Goal: Transaction & Acquisition: Book appointment/travel/reservation

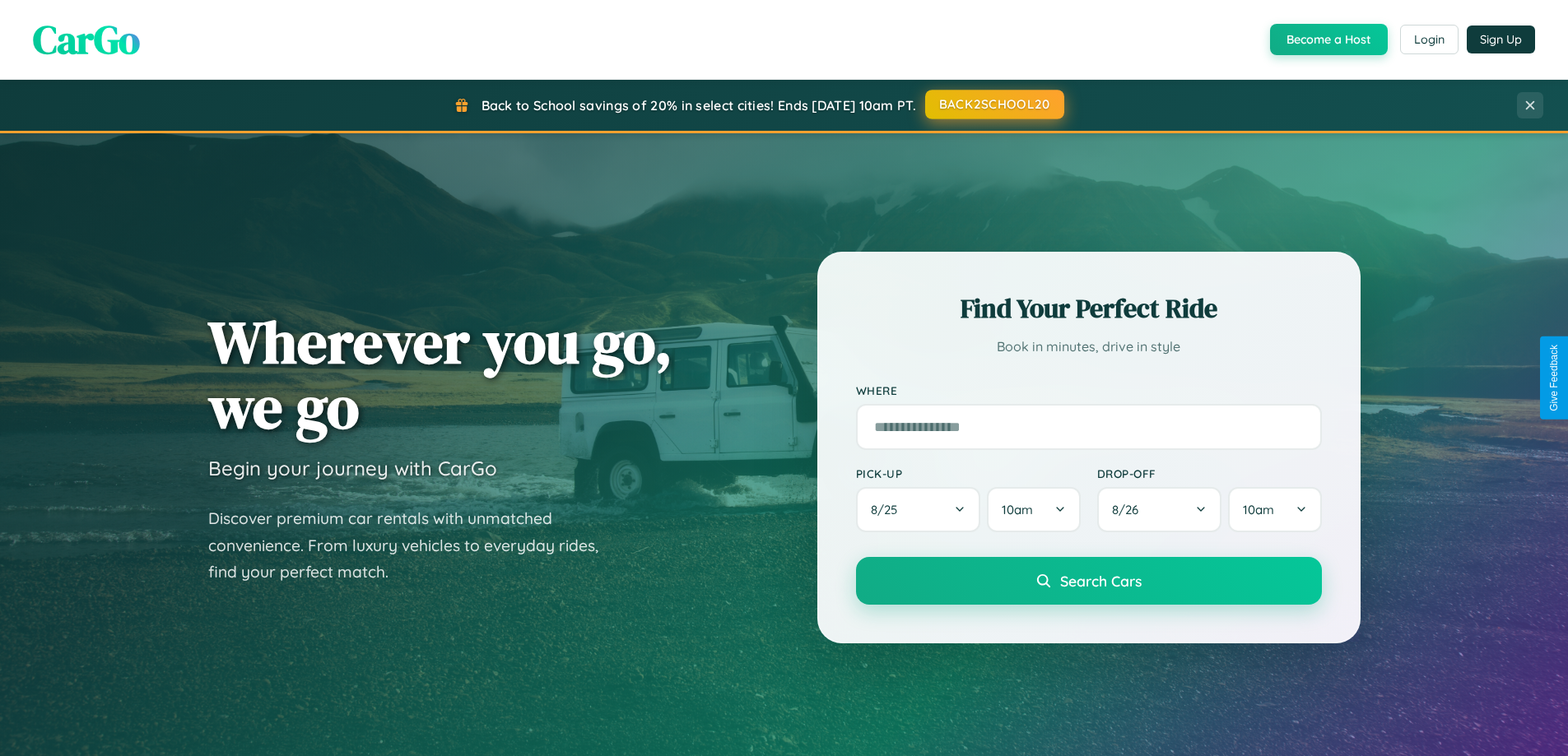
click at [994, 105] on button "BACK2SCHOOL20" at bounding box center [995, 105] width 139 height 30
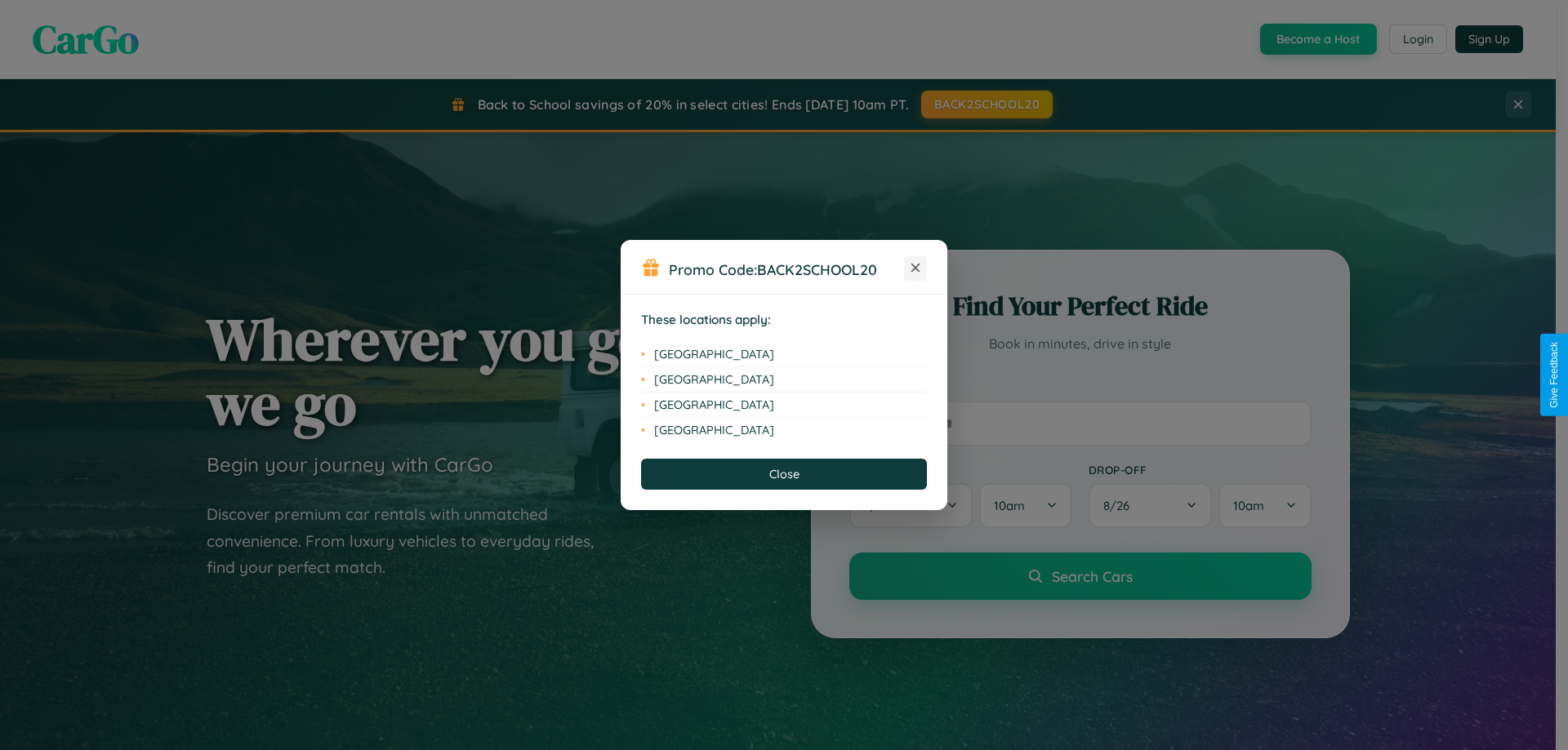
click at [915, 269] on icon at bounding box center [916, 268] width 9 height 9
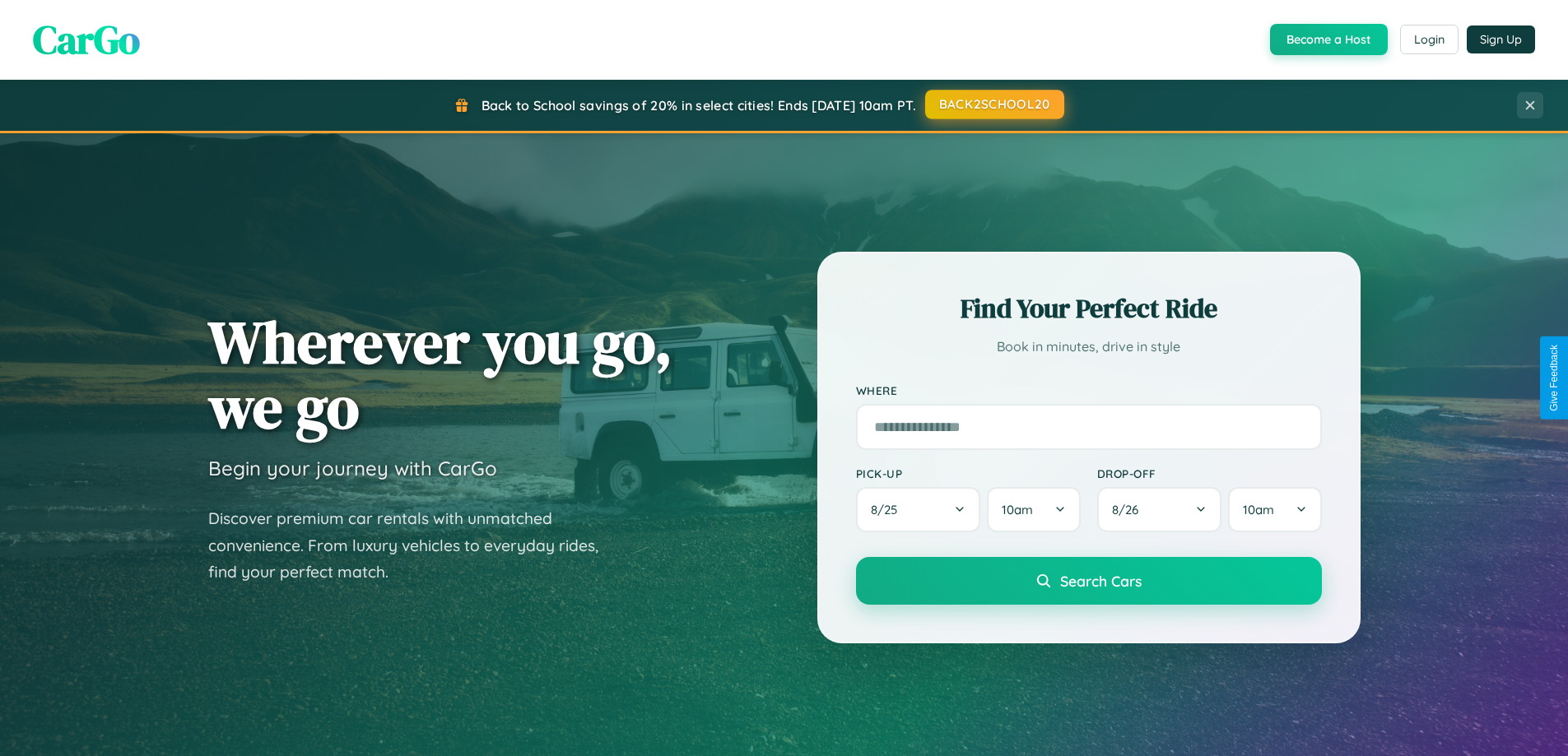
click at [994, 105] on button "BACK2SCHOOL20" at bounding box center [995, 105] width 139 height 30
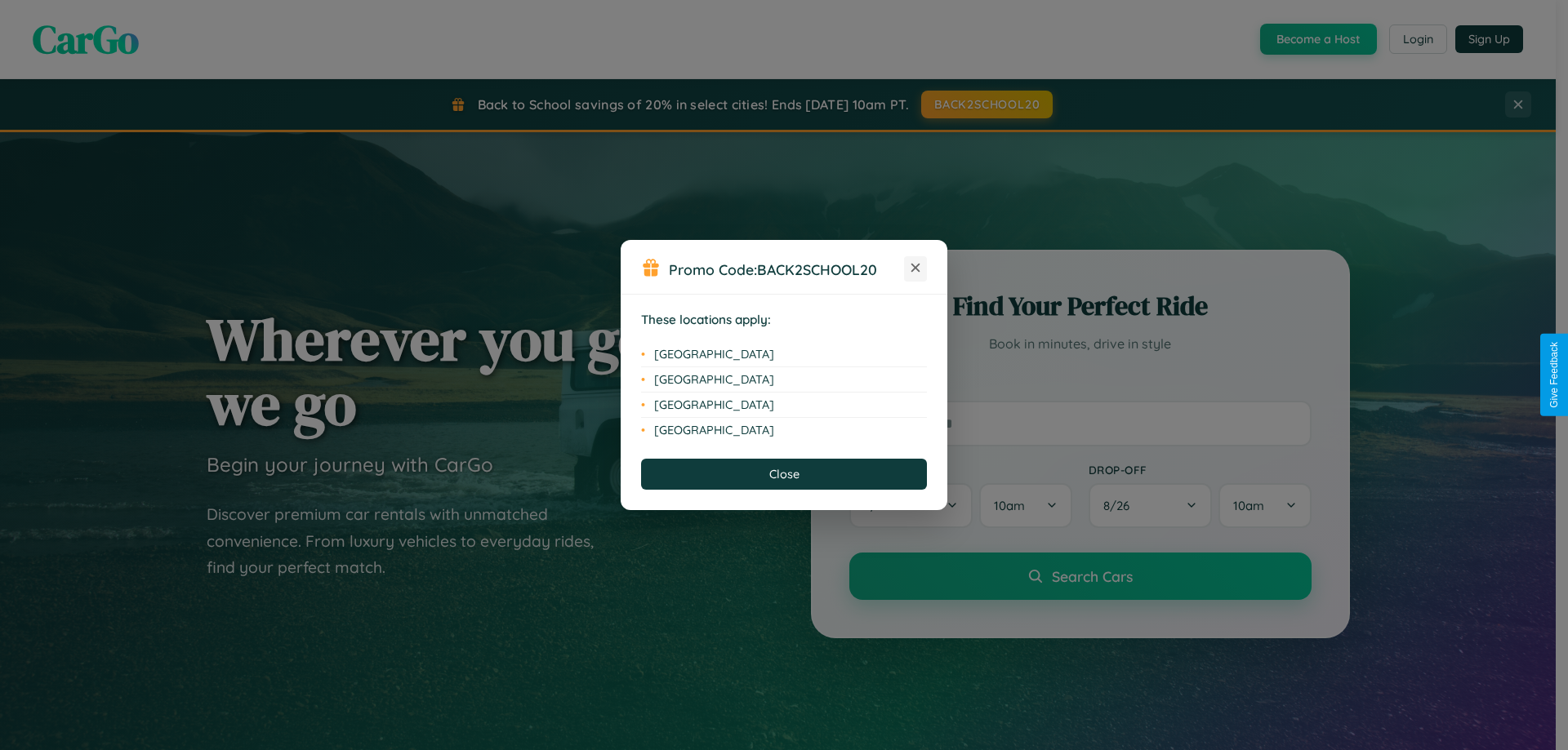
click at [915, 269] on icon at bounding box center [916, 268] width 9 height 9
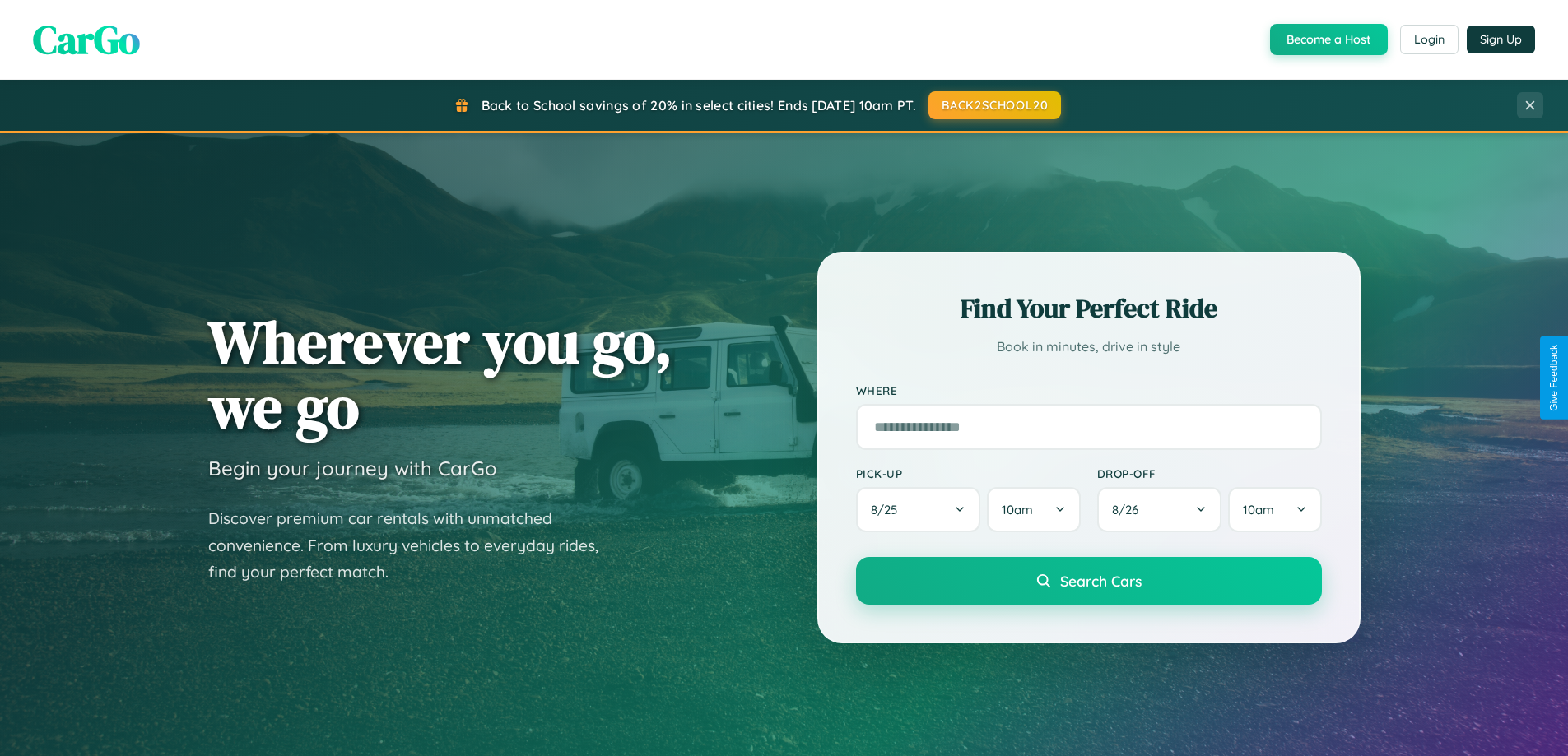
scroll to position [710, 0]
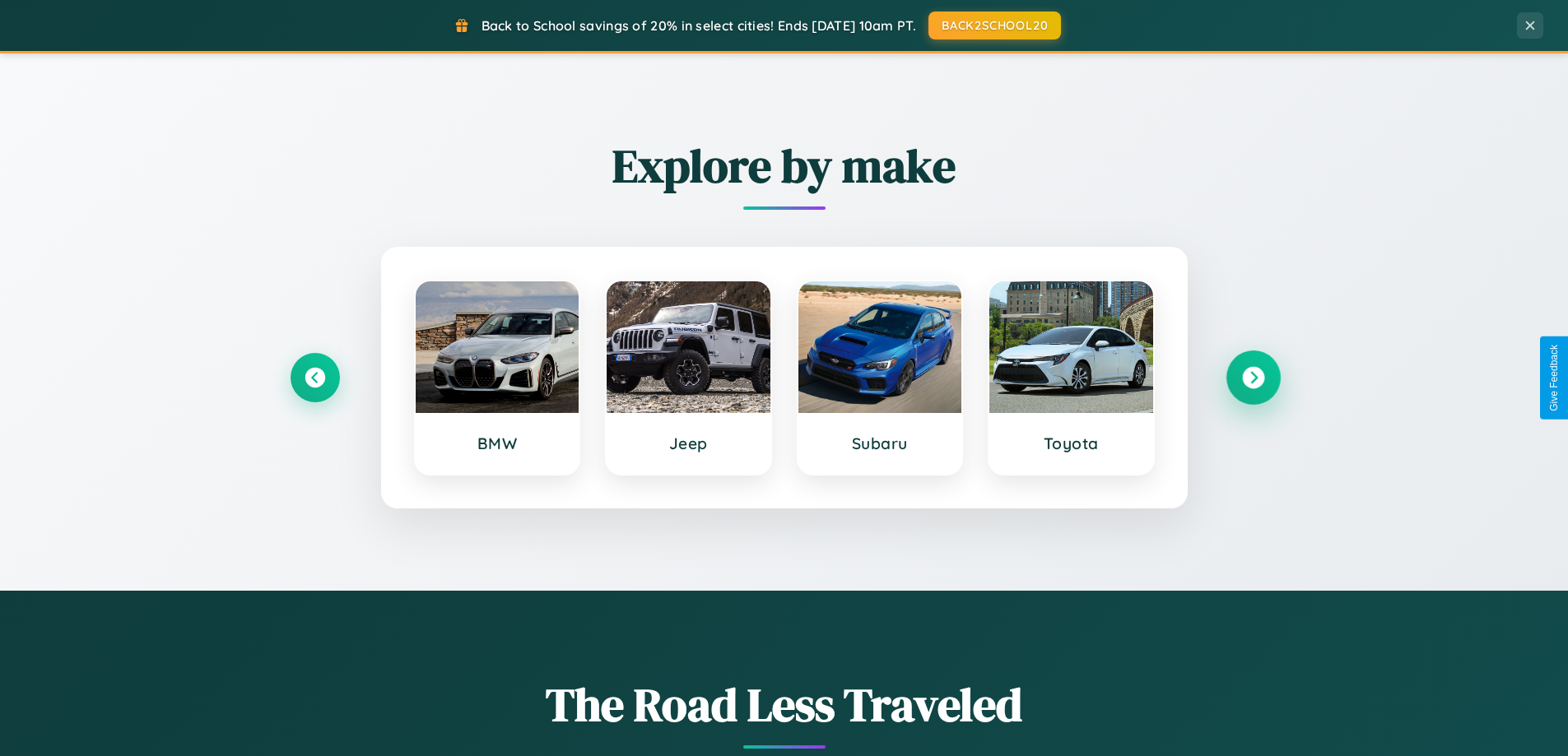
click at [1253, 378] on icon at bounding box center [1253, 378] width 22 height 22
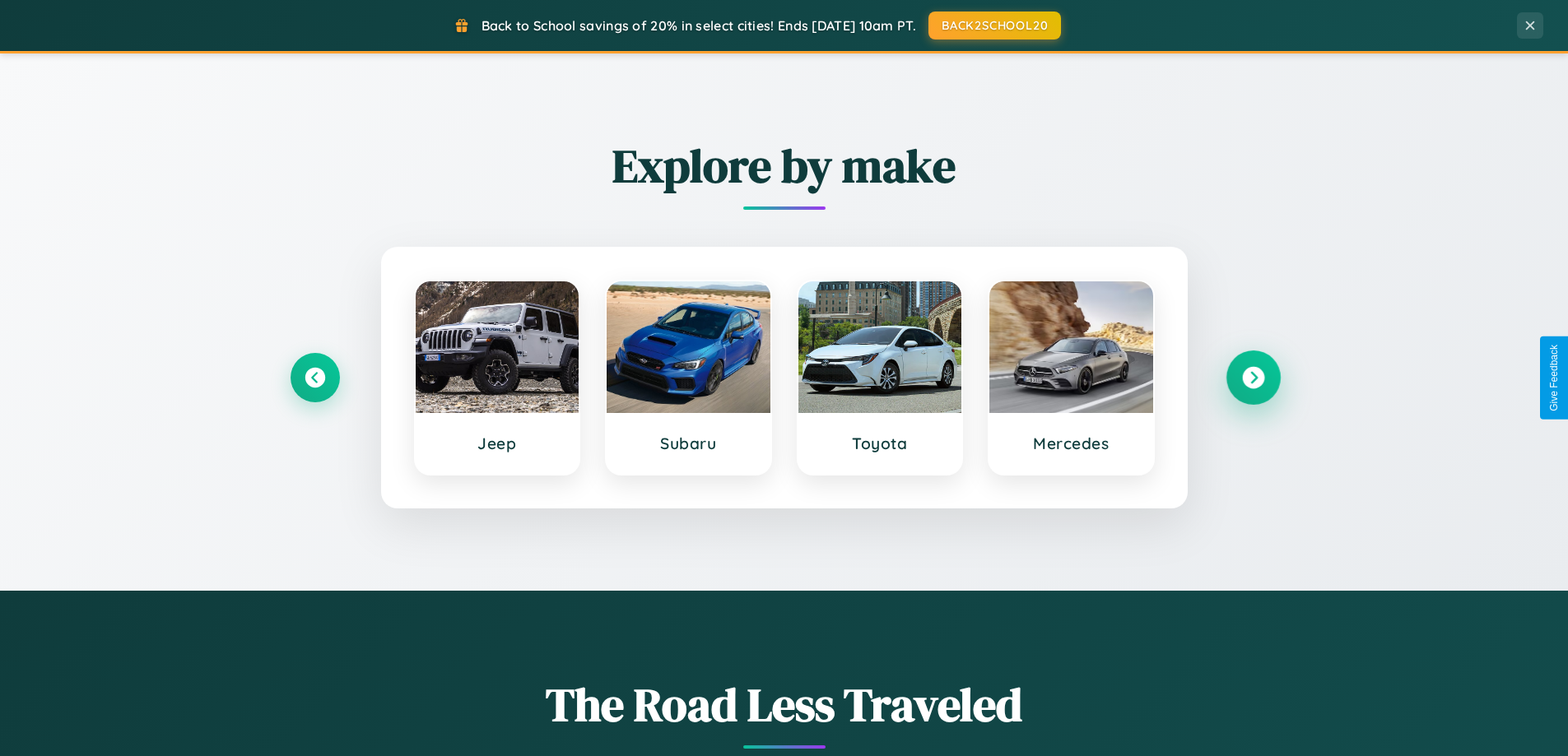
click at [1253, 378] on icon at bounding box center [1253, 378] width 22 height 22
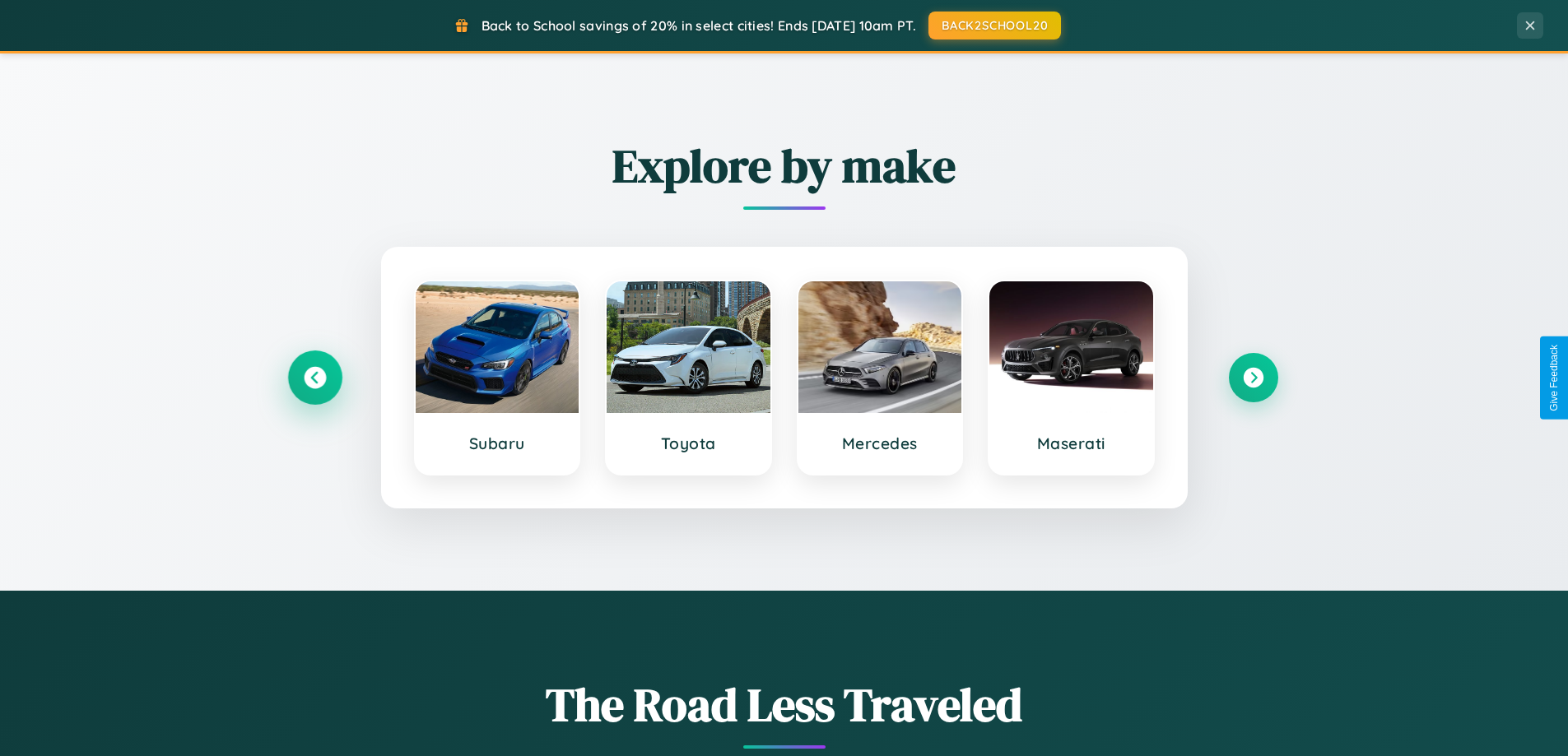
click at [315, 378] on icon at bounding box center [315, 378] width 22 height 22
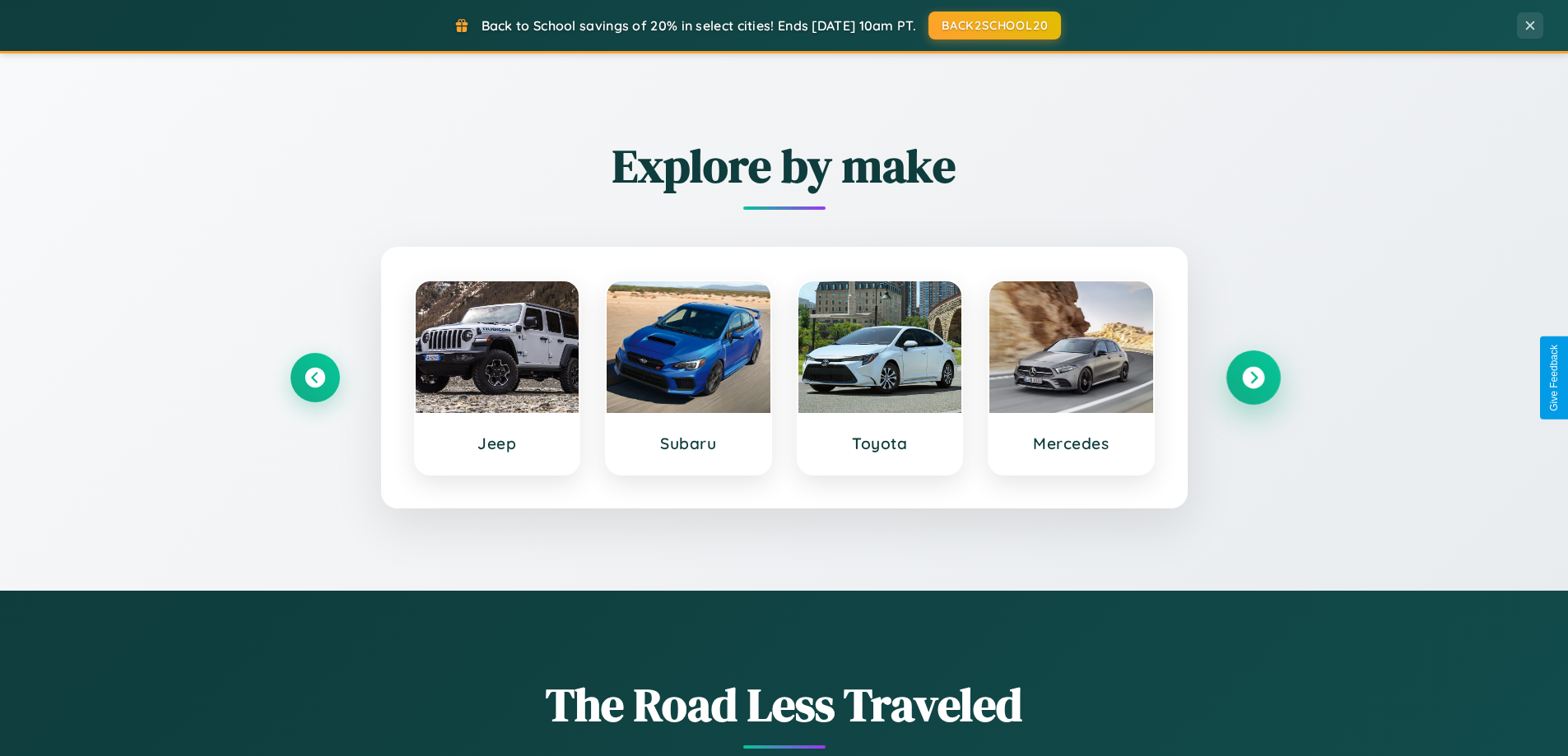
click at [1253, 378] on icon at bounding box center [1253, 378] width 22 height 22
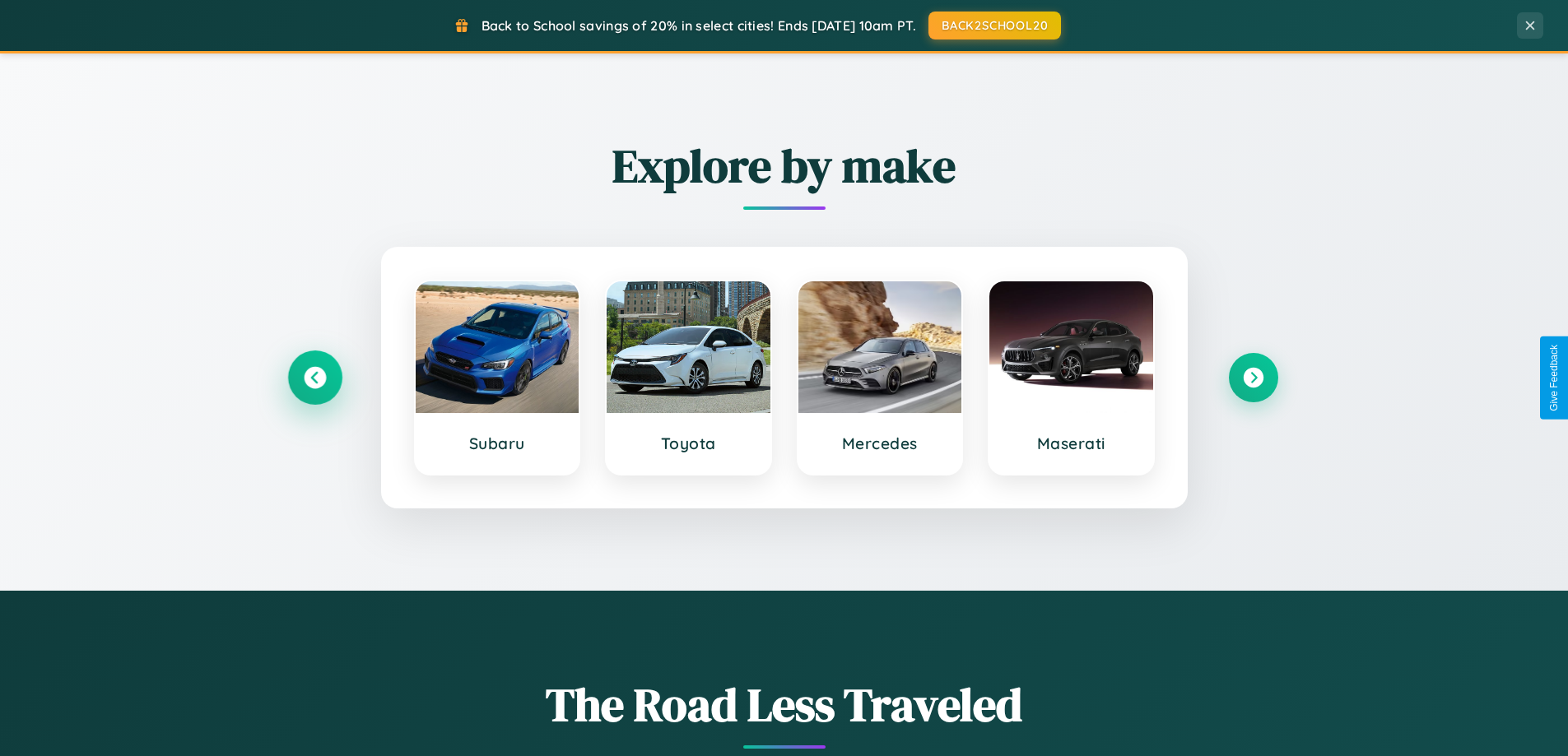
click at [315, 378] on icon at bounding box center [315, 378] width 22 height 22
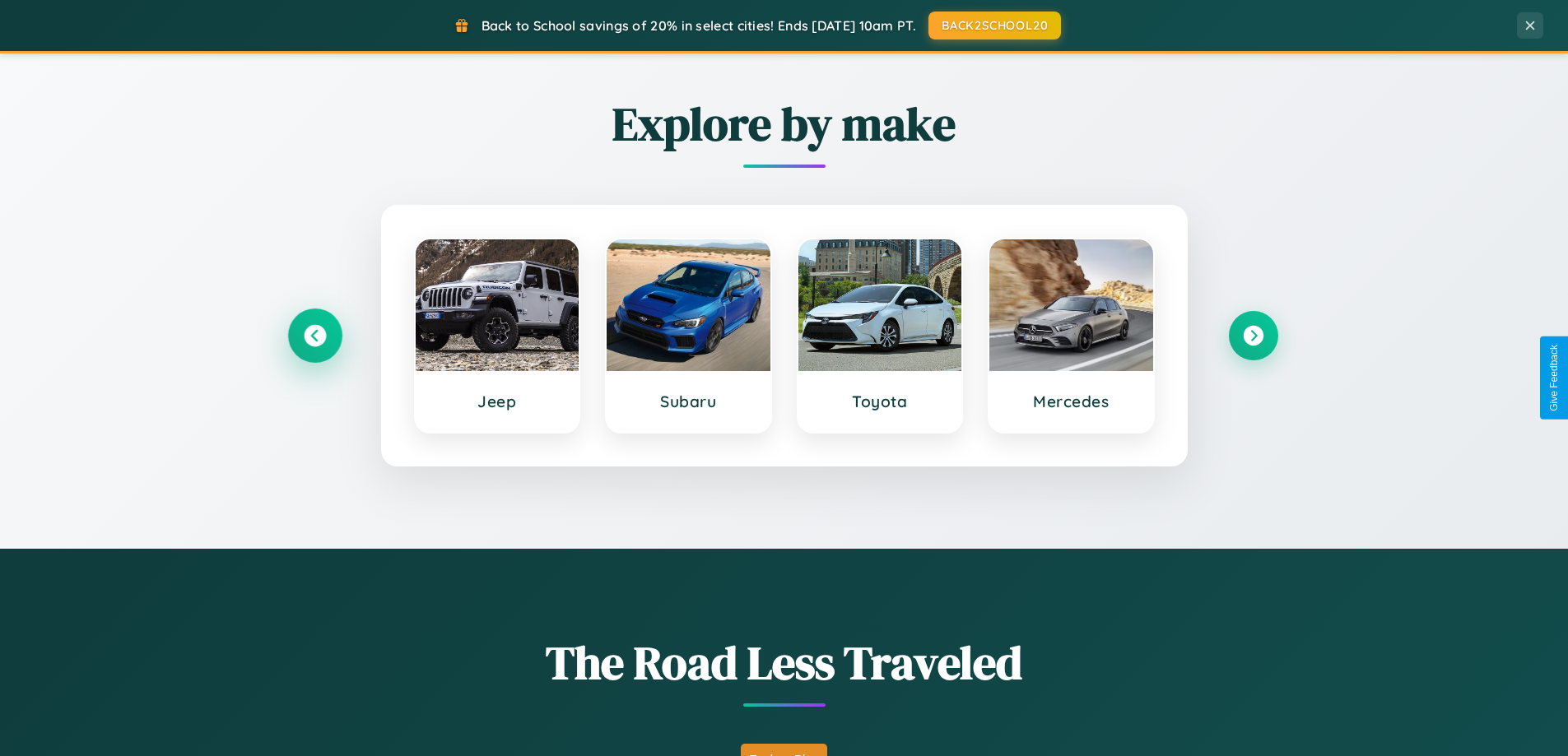
scroll to position [1133, 0]
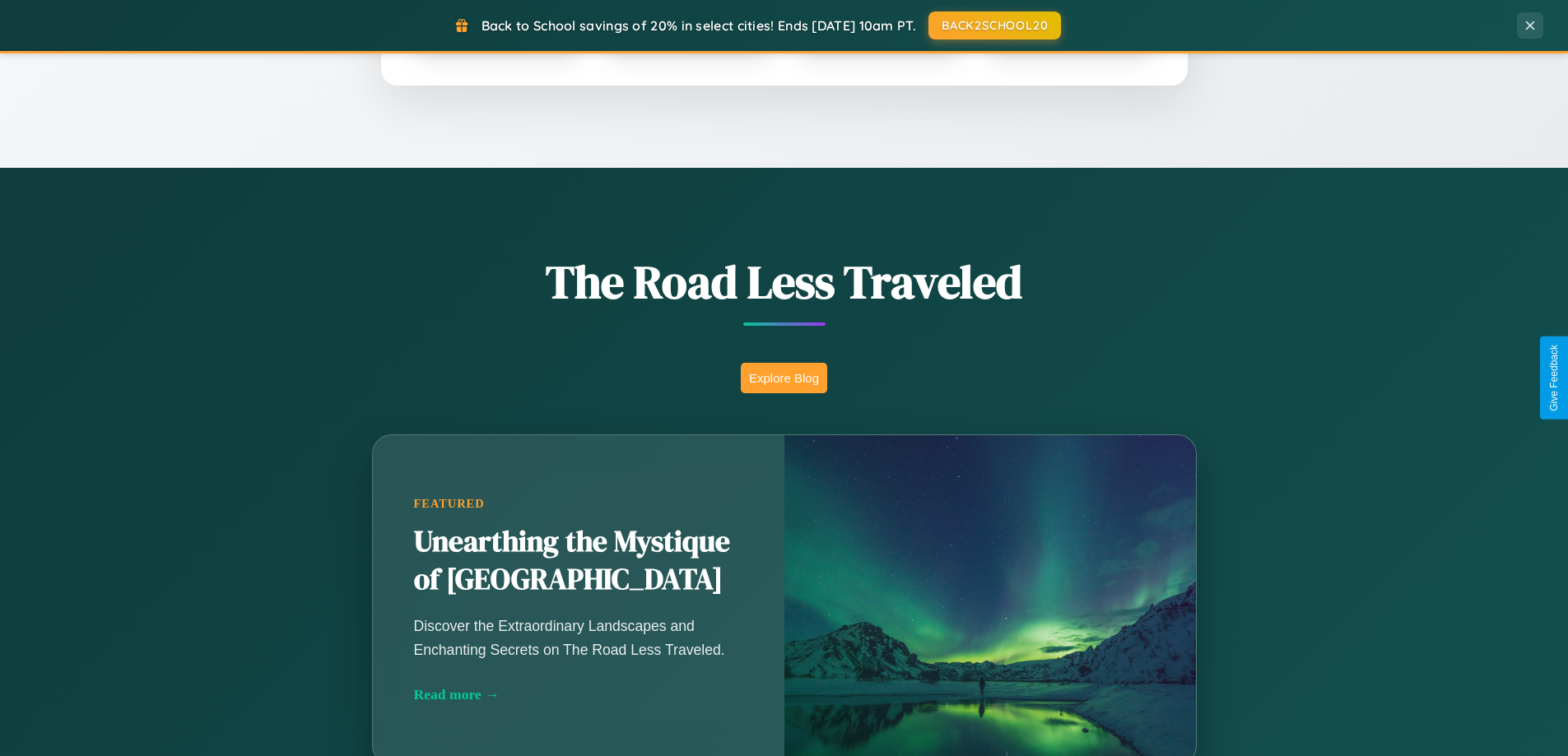
click at [784, 378] on button "Explore Blog" at bounding box center [784, 378] width 86 height 30
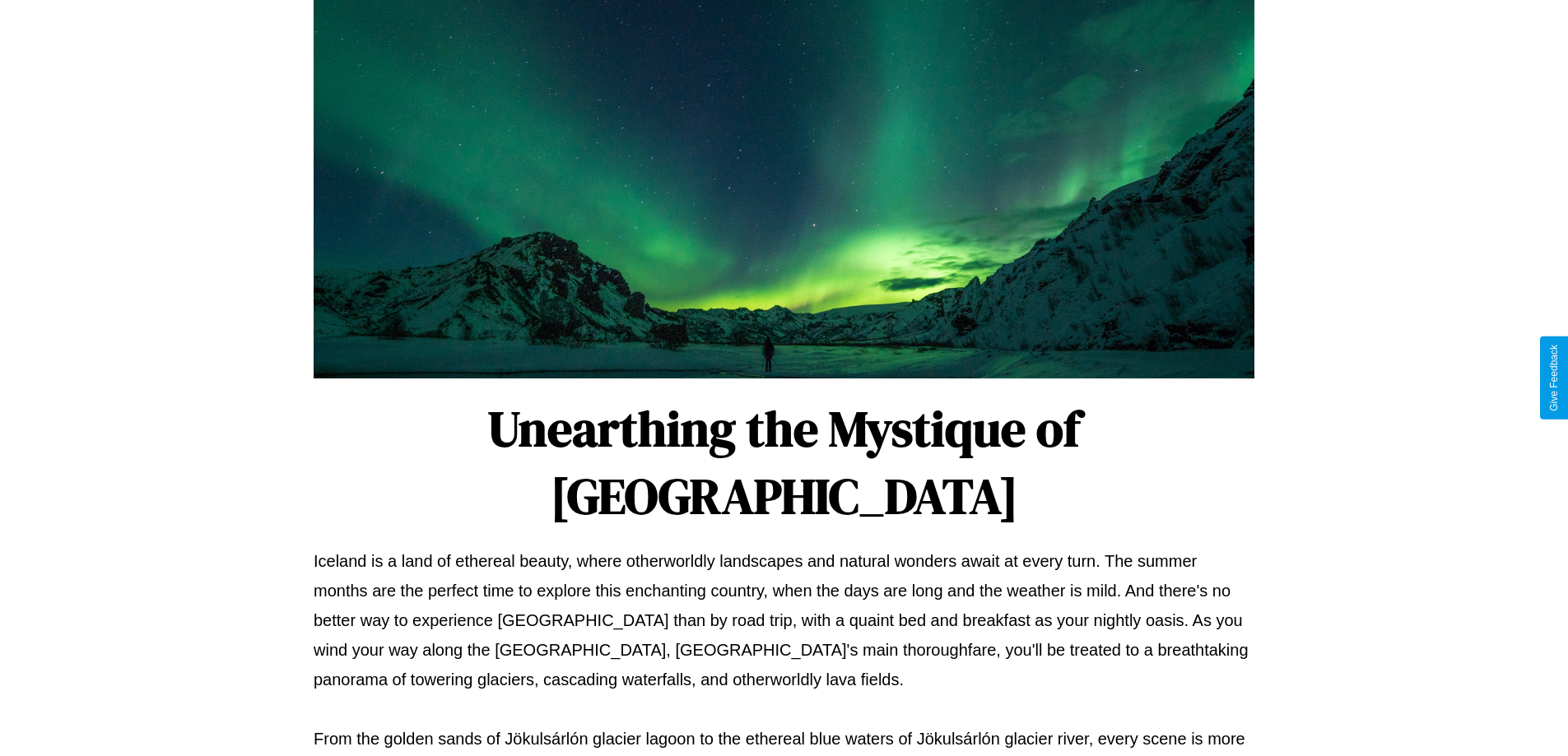
scroll to position [532, 0]
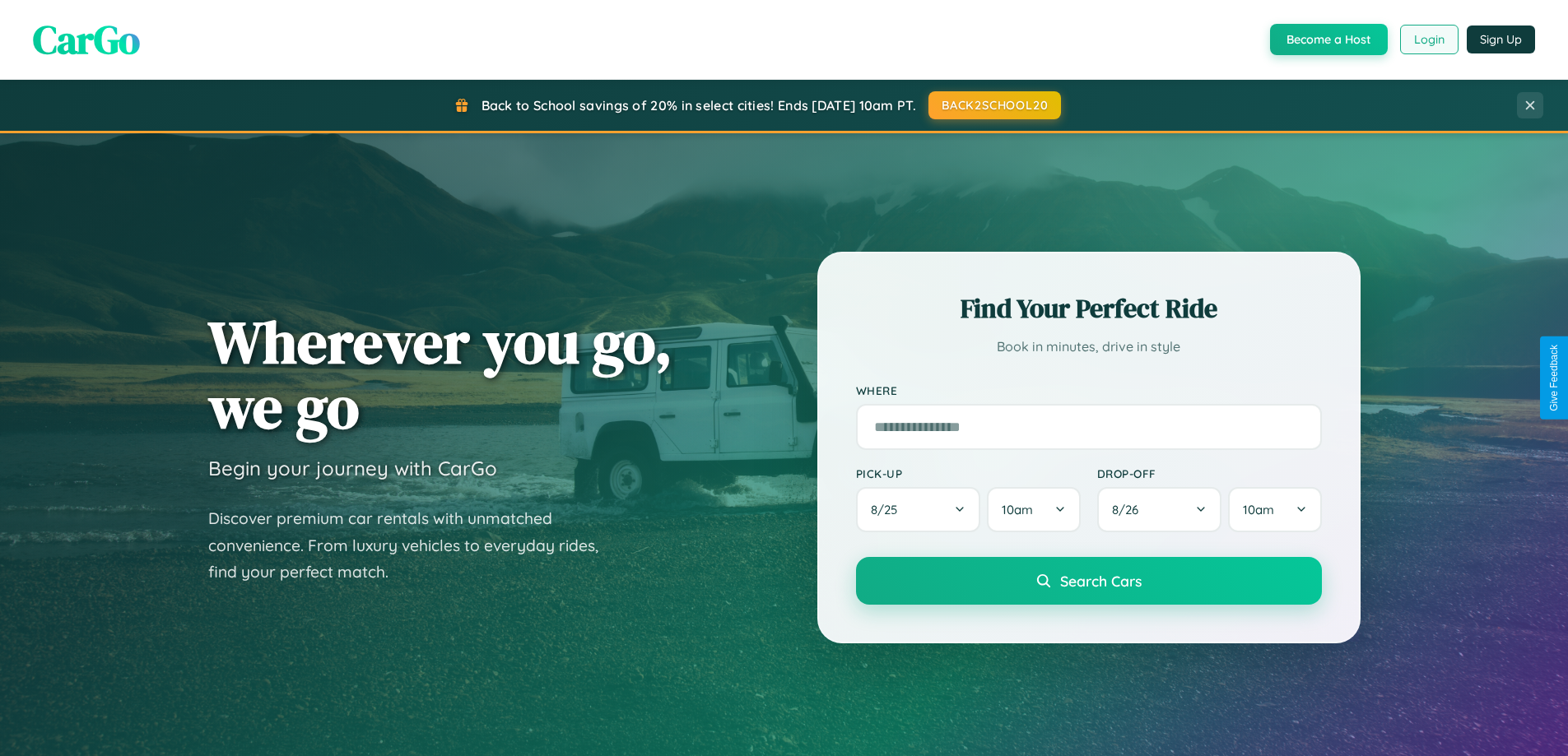
click at [1428, 39] on button "Login" at bounding box center [1430, 39] width 58 height 30
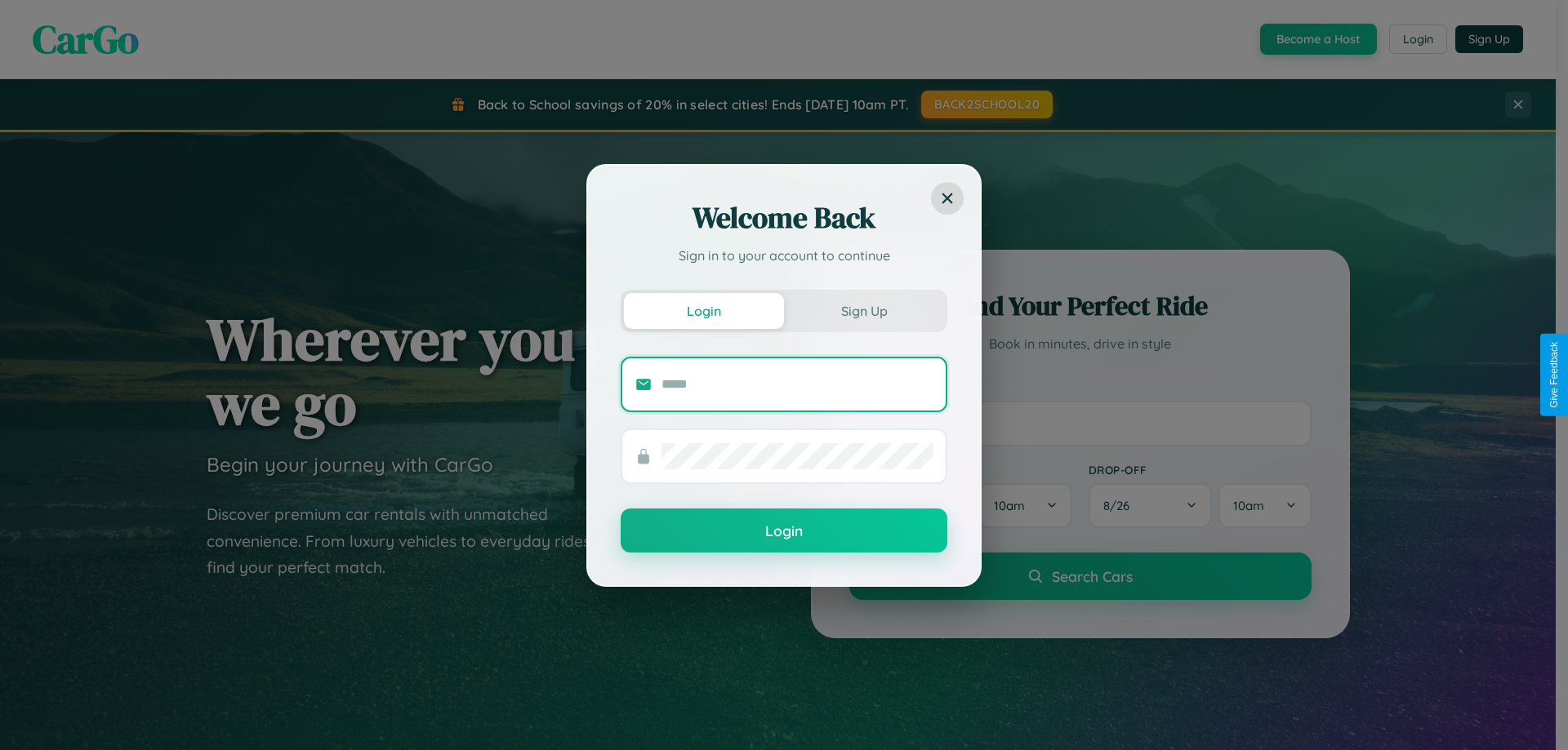
click at [797, 384] on input "text" at bounding box center [797, 384] width 271 height 26
type input "**********"
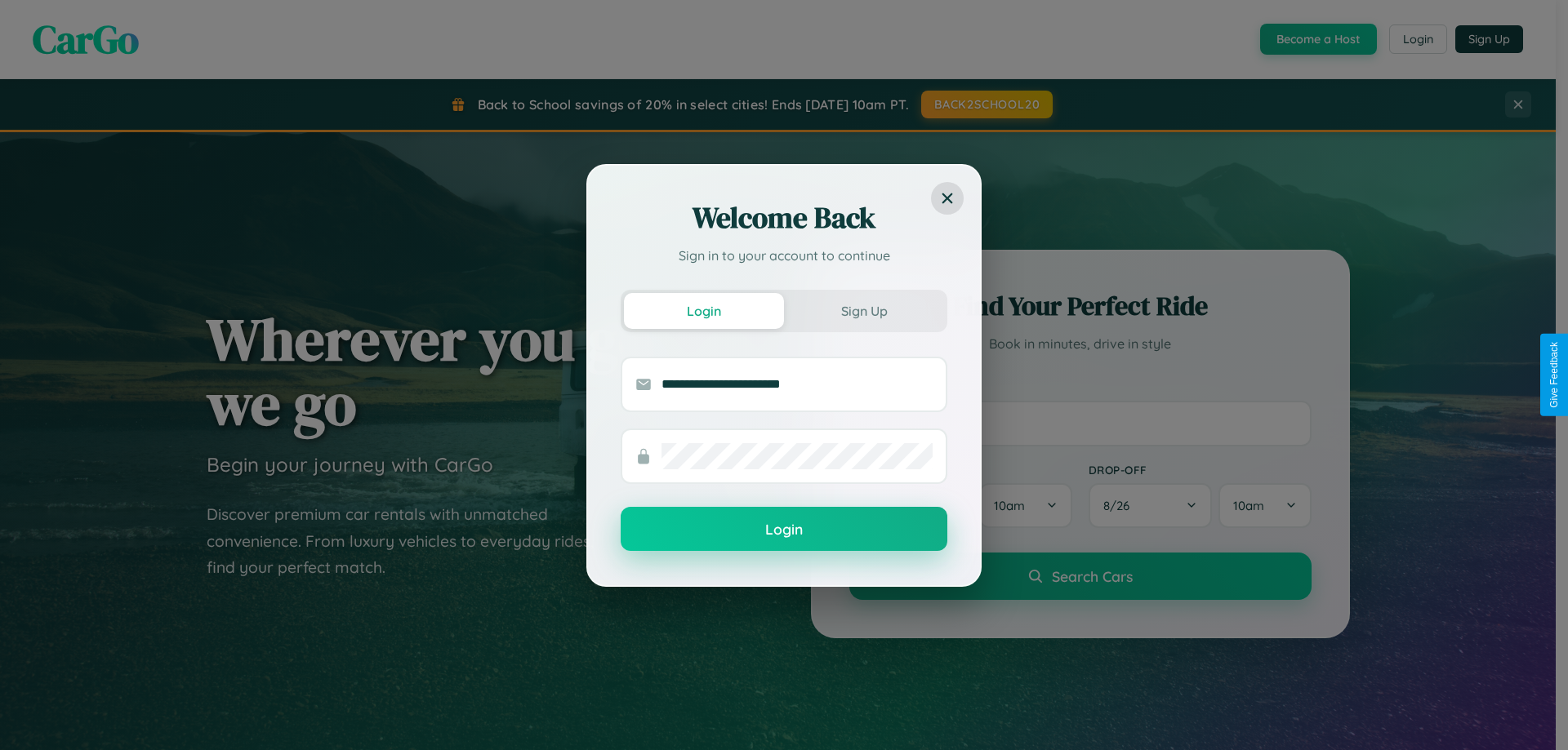
click at [784, 530] on button "Login" at bounding box center [784, 529] width 327 height 44
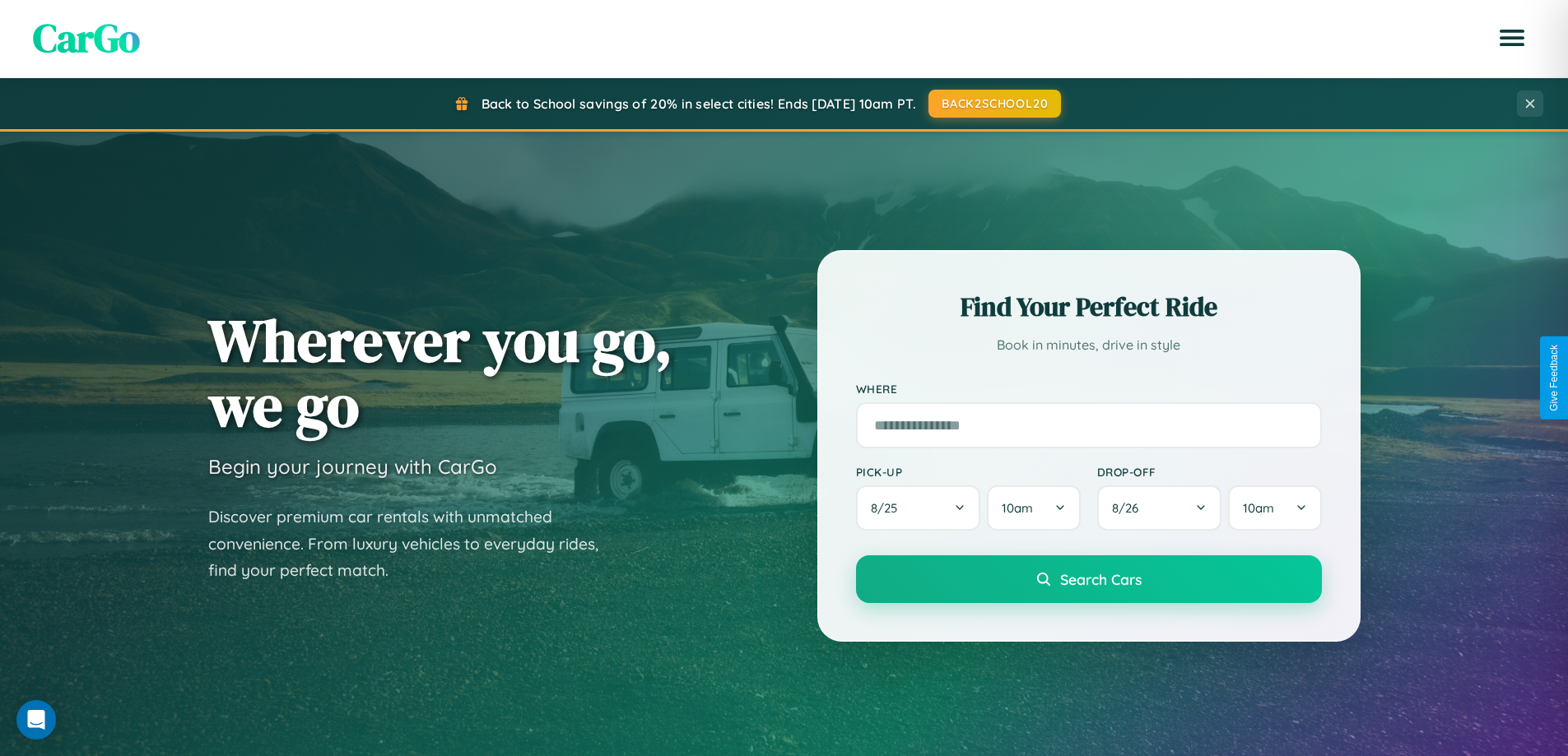
scroll to position [48, 0]
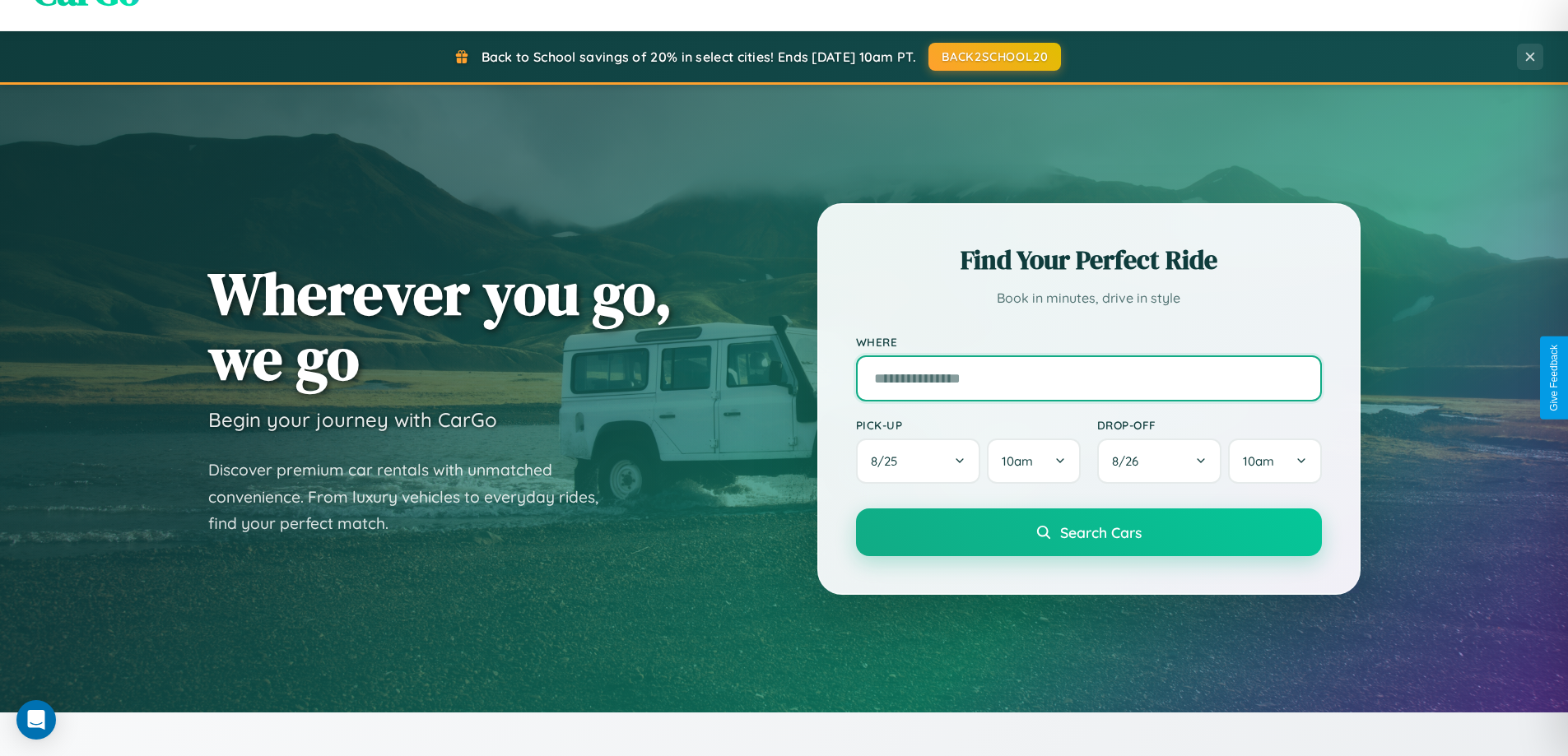
click at [1088, 378] on input "text" at bounding box center [1089, 378] width 466 height 46
type input "**********"
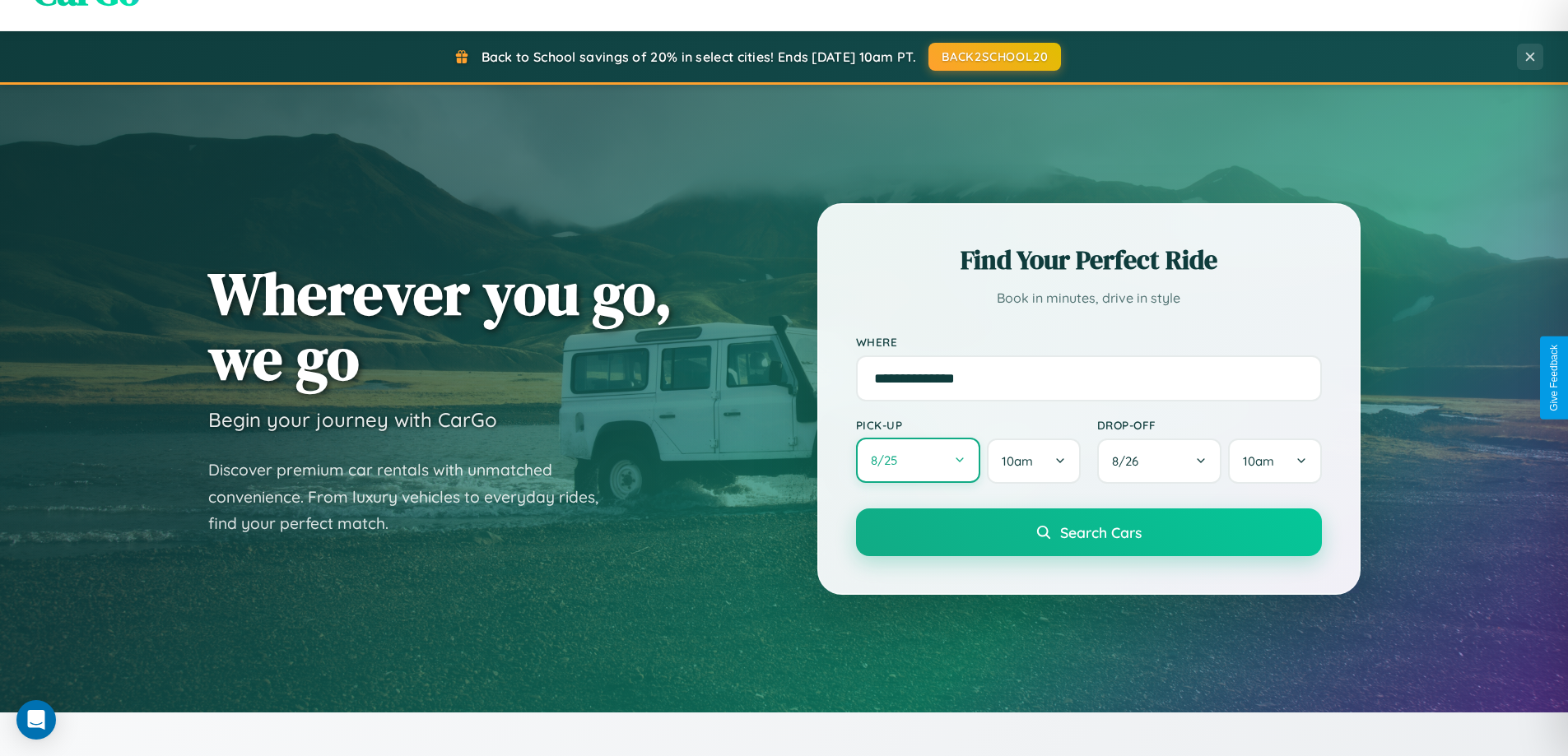
click at [918, 461] on button "8 / 25" at bounding box center [918, 460] width 125 height 45
select select "*"
select select "****"
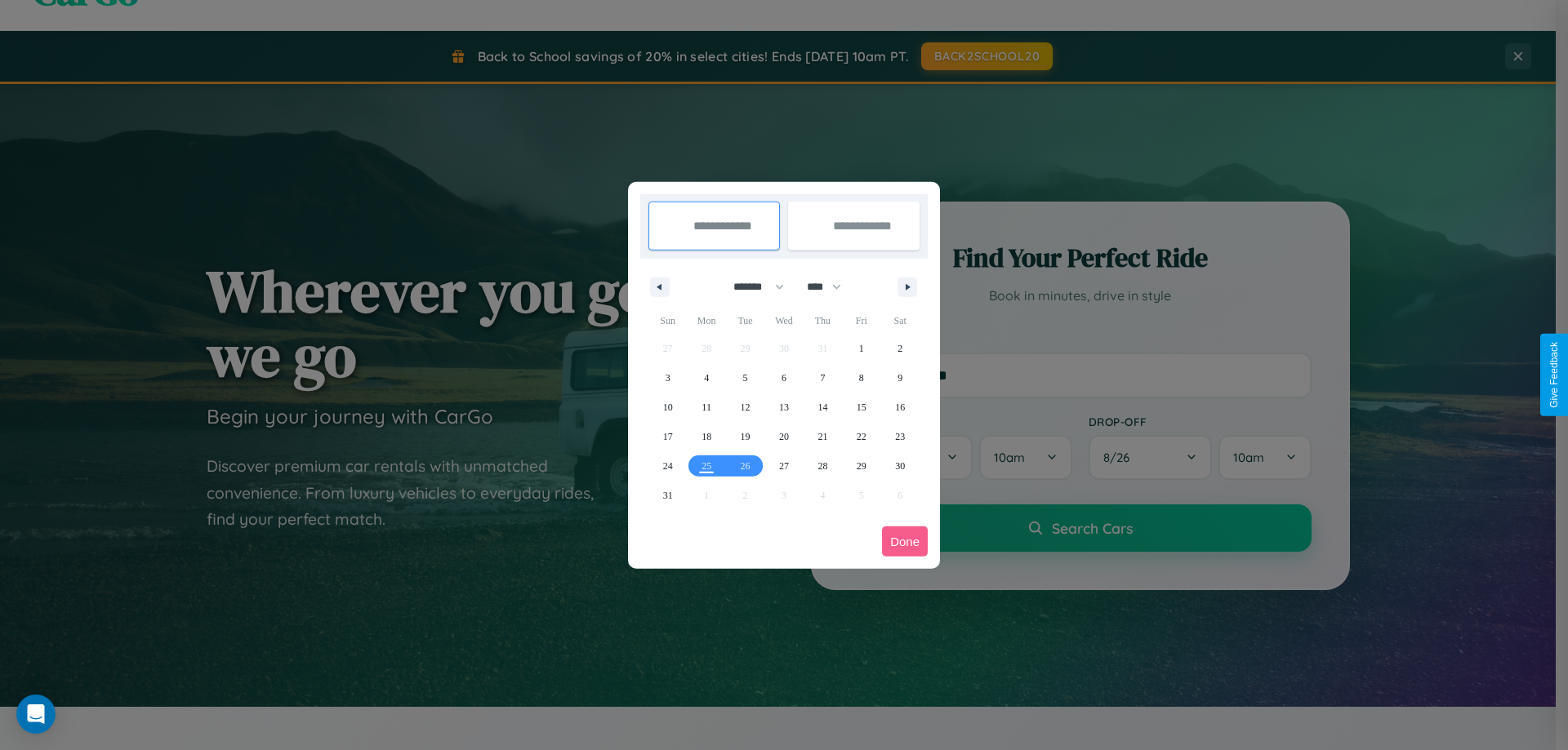
drag, startPoint x: 751, startPoint y: 287, endPoint x: 784, endPoint y: 328, distance: 52.6
click at [751, 287] on select "******* ******** ***** ***** *** **** **** ****** ********* ******* ******** **…" at bounding box center [756, 287] width 70 height 27
select select "*"
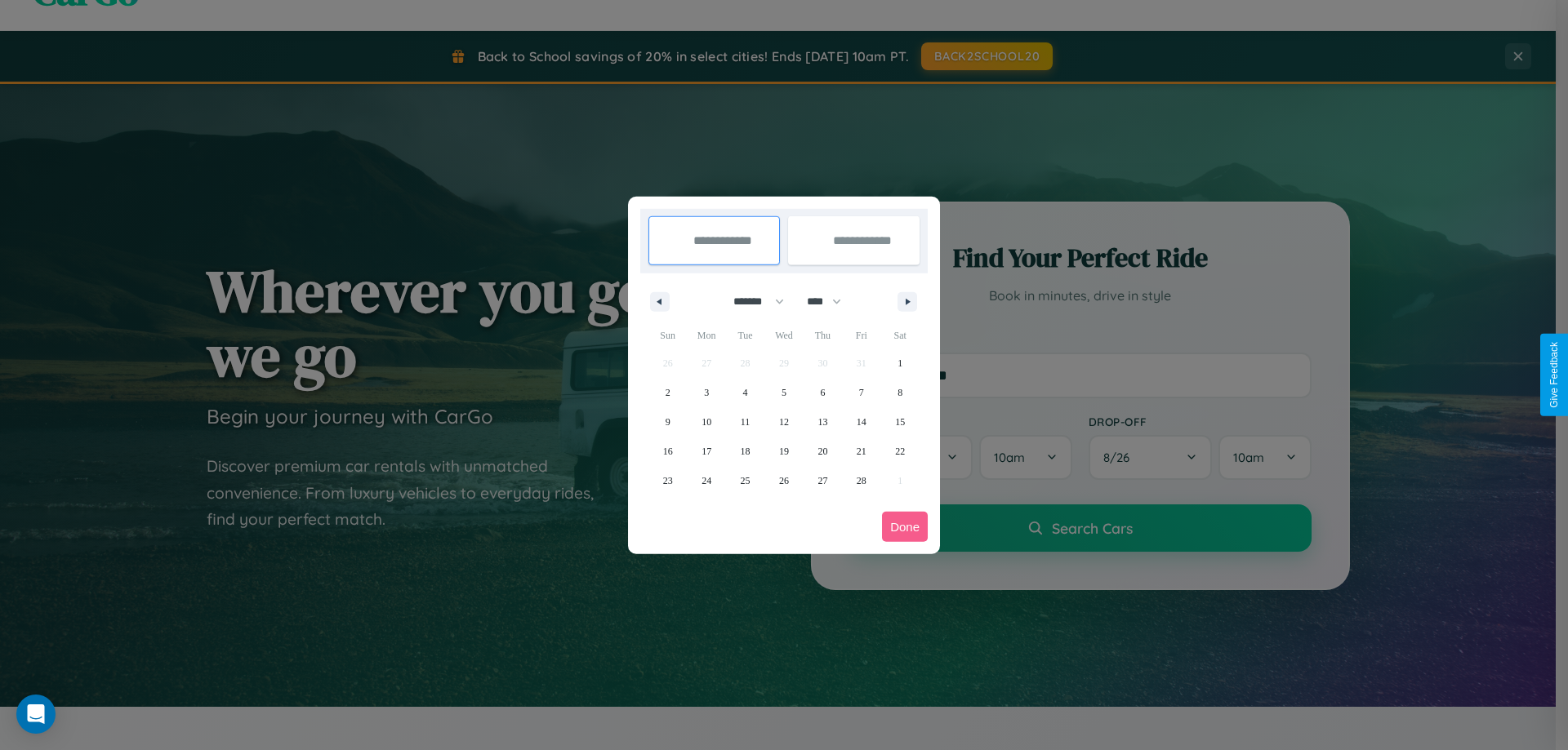
click at [831, 301] on select "**** **** **** **** **** **** **** **** **** **** **** **** **** **** **** ****…" at bounding box center [823, 301] width 49 height 27
select select "****"
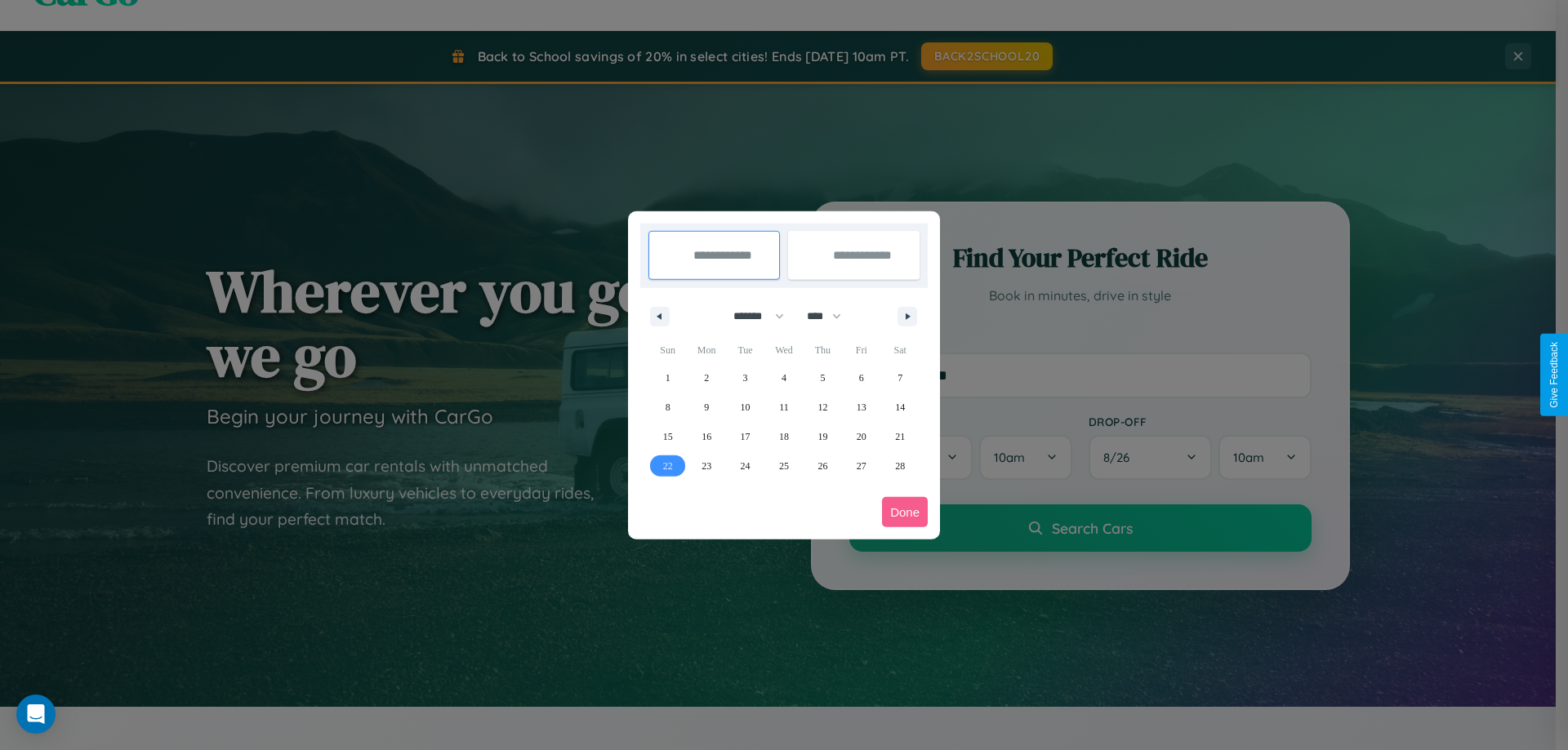
click at [667, 466] on span "22" at bounding box center [668, 466] width 10 height 30
type input "**********"
click at [907, 316] on icon "button" at bounding box center [910, 316] width 8 height 6
select select "*"
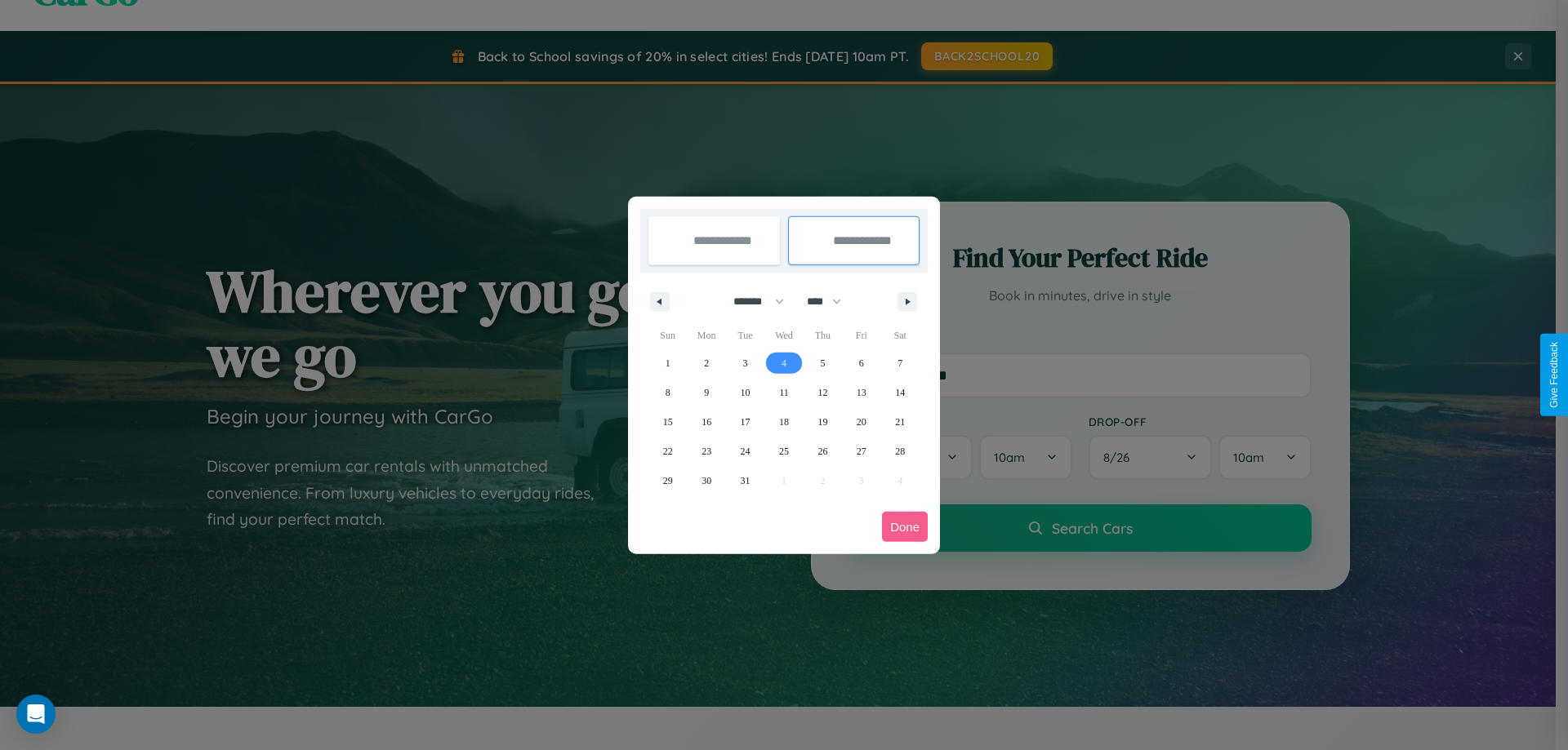
click at [783, 363] on span "4" at bounding box center [784, 363] width 5 height 30
type input "**********"
select select "*"
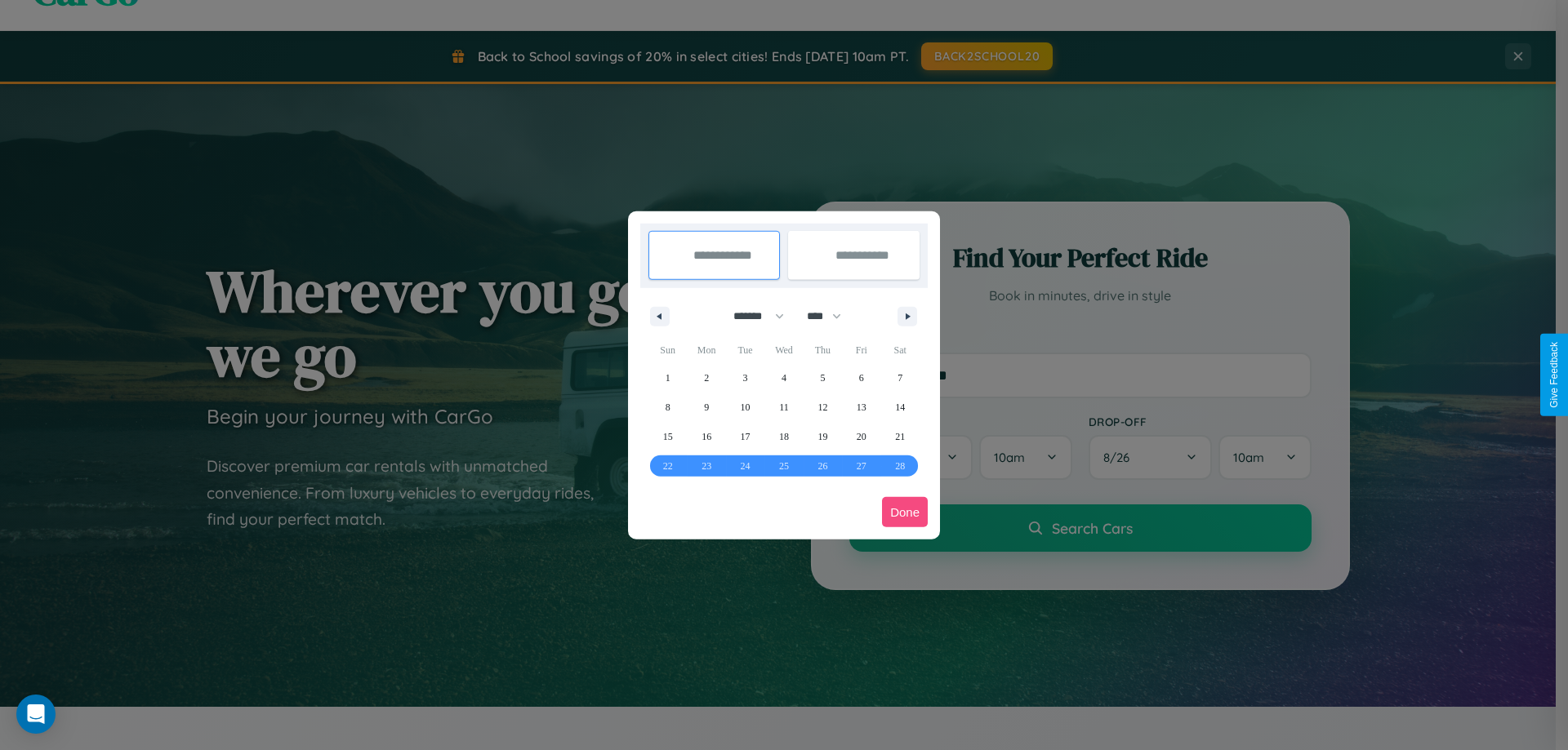
click at [905, 512] on button "Done" at bounding box center [905, 512] width 46 height 30
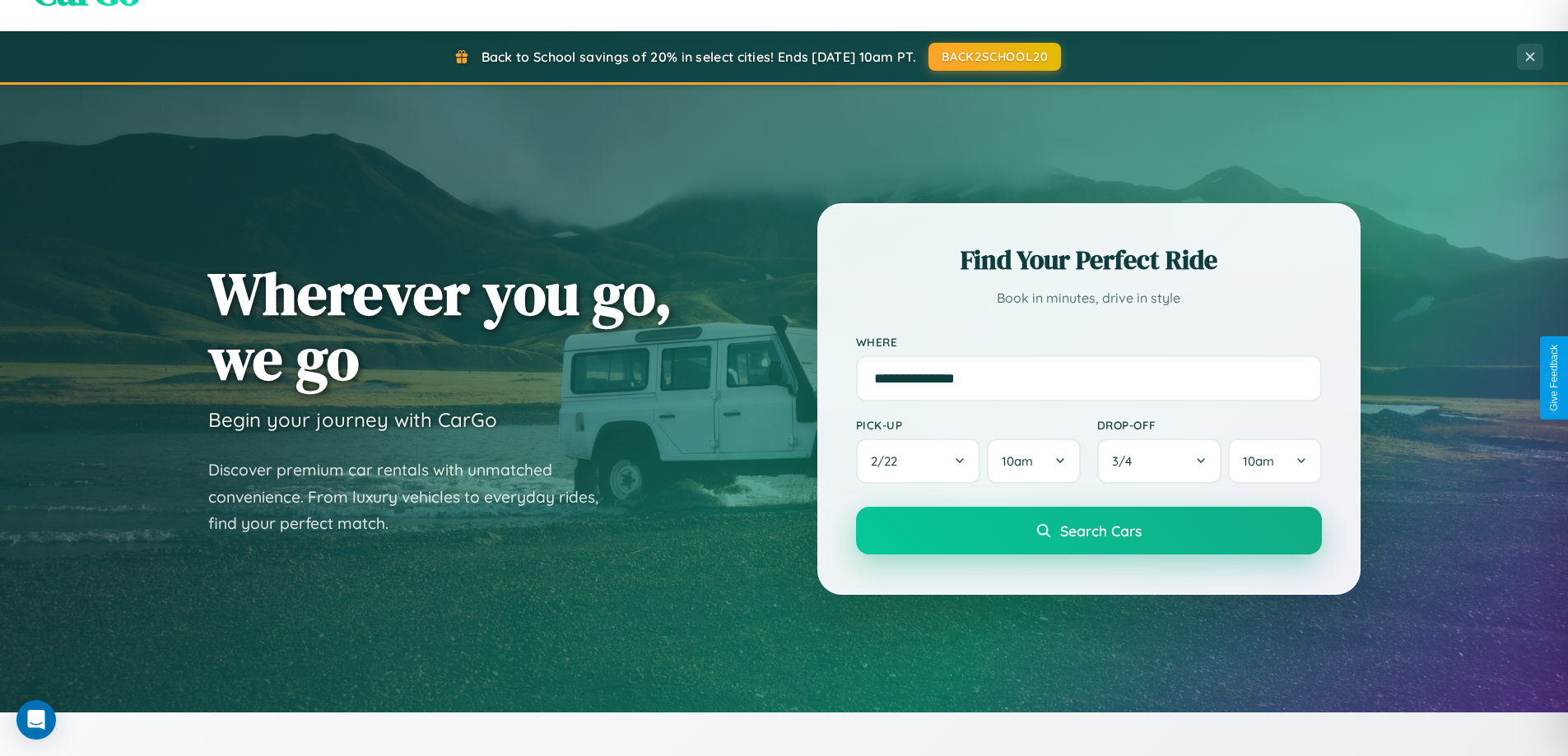
click at [1088, 530] on span "Search Cars" at bounding box center [1101, 531] width 82 height 18
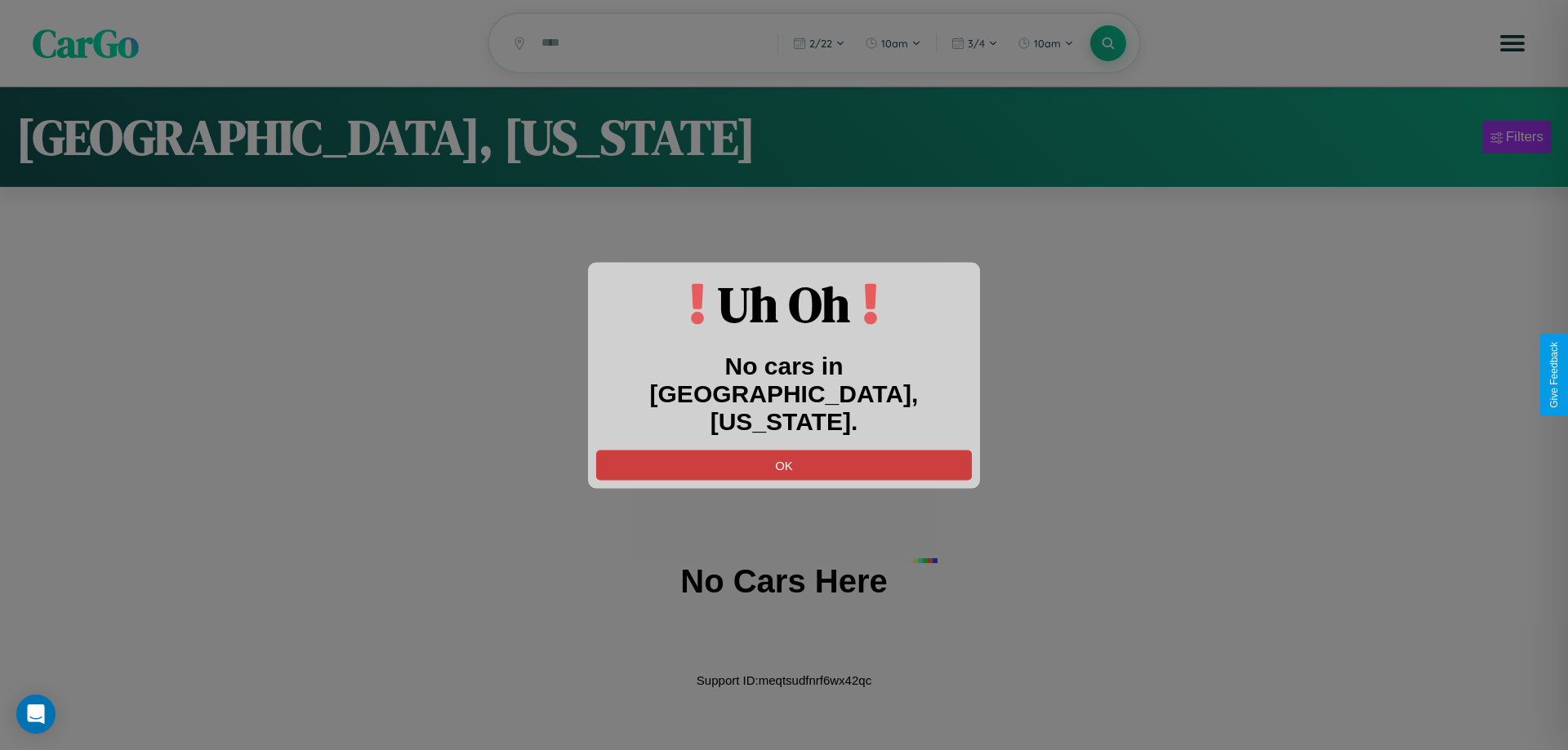
click at [784, 449] on button "OK" at bounding box center [784, 464] width 376 height 30
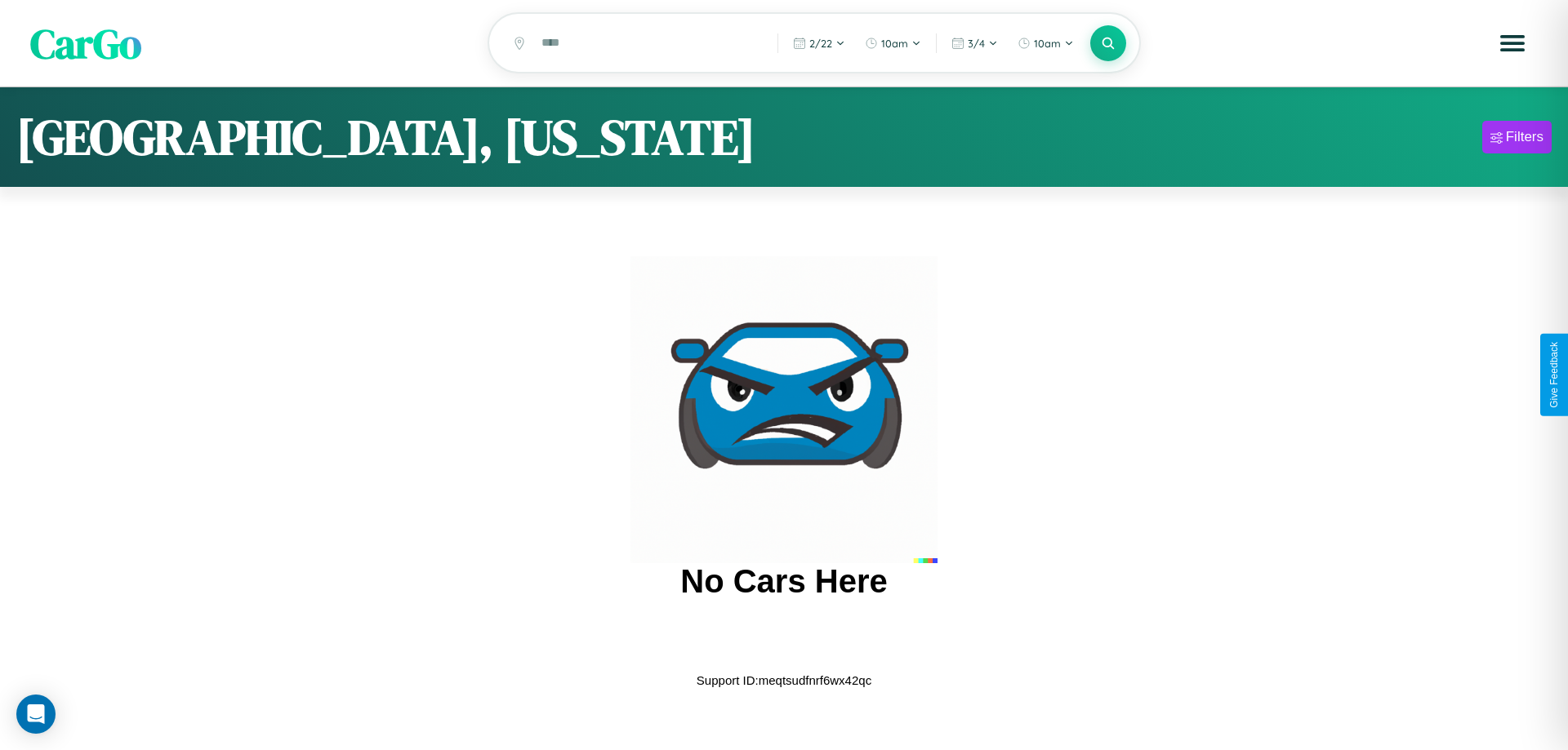
click at [86, 44] on span "CarGo" at bounding box center [85, 42] width 111 height 56
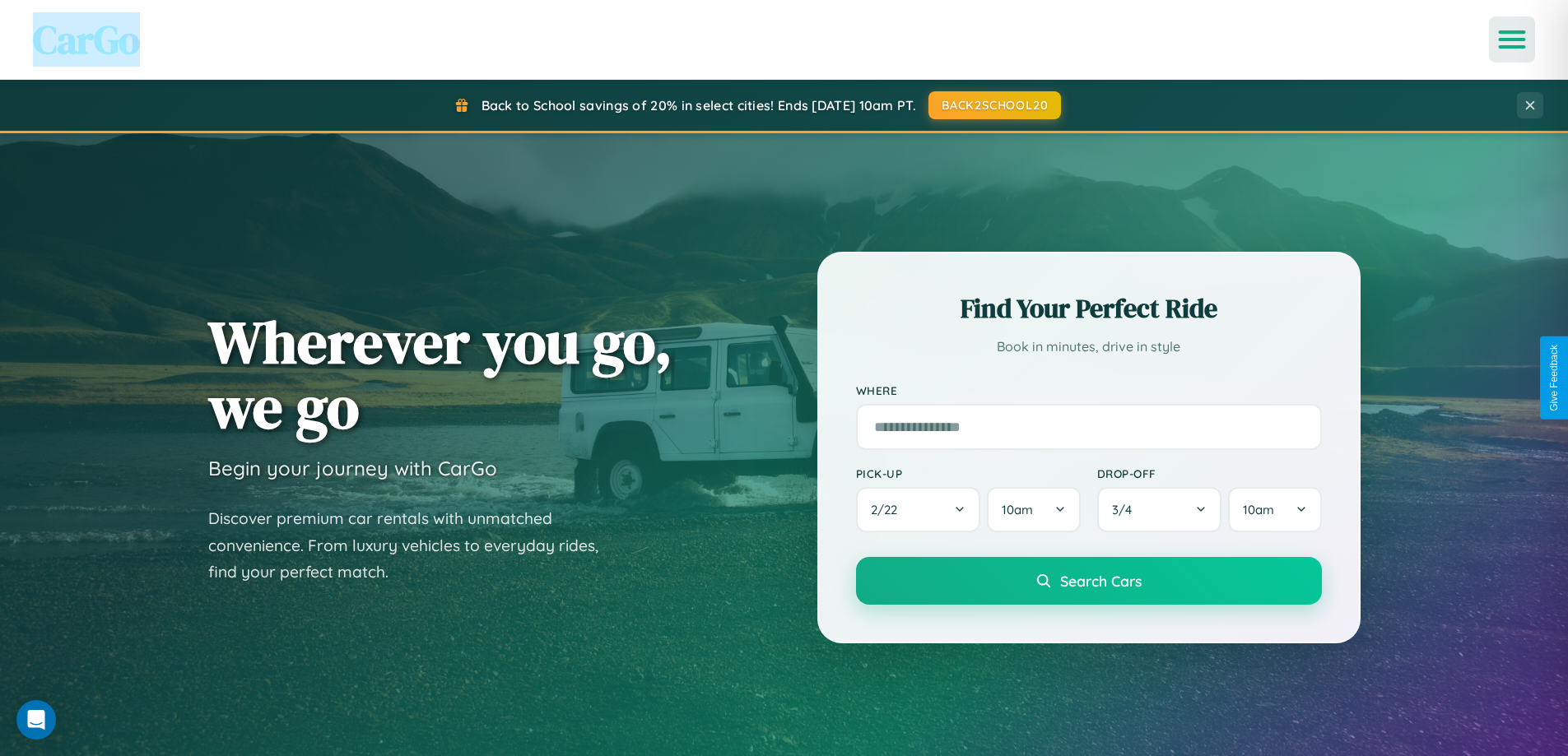
click at [1512, 39] on icon "Open menu" at bounding box center [1512, 39] width 24 height 15
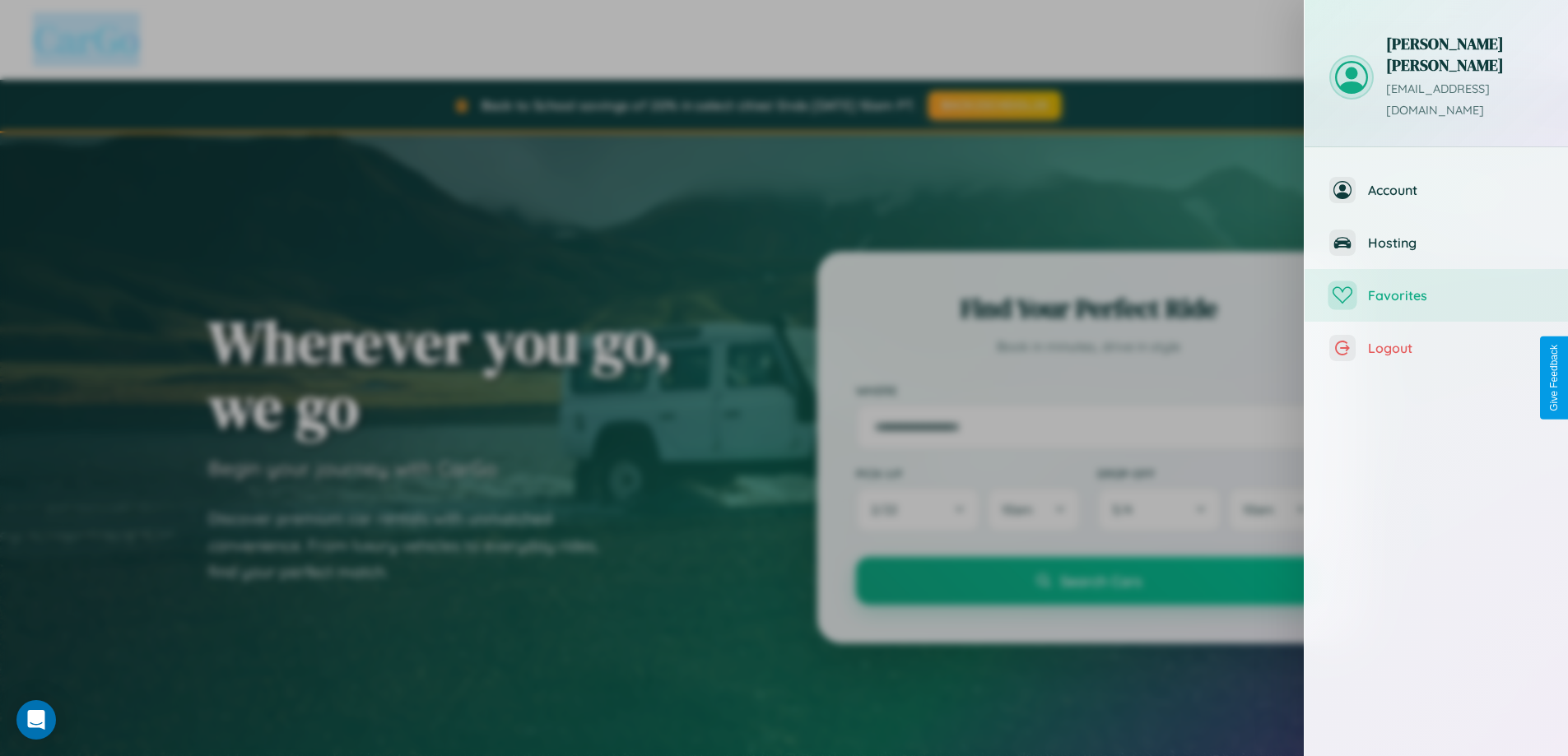
click at [1437, 287] on span "Favorites" at bounding box center [1455, 296] width 176 height 16
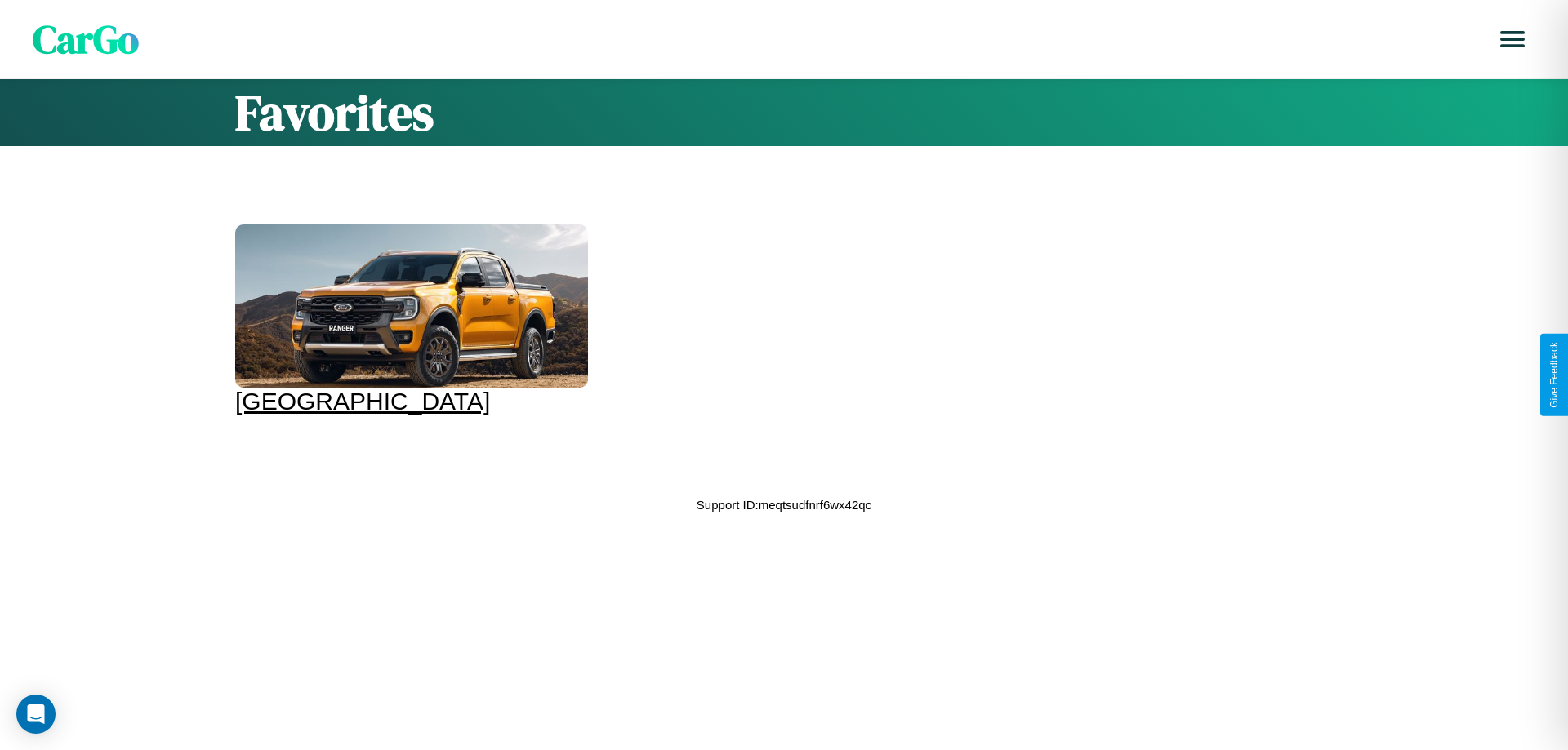
click at [409, 320] on div at bounding box center [412, 306] width 353 height 163
